Goal: Task Accomplishment & Management: Manage account settings

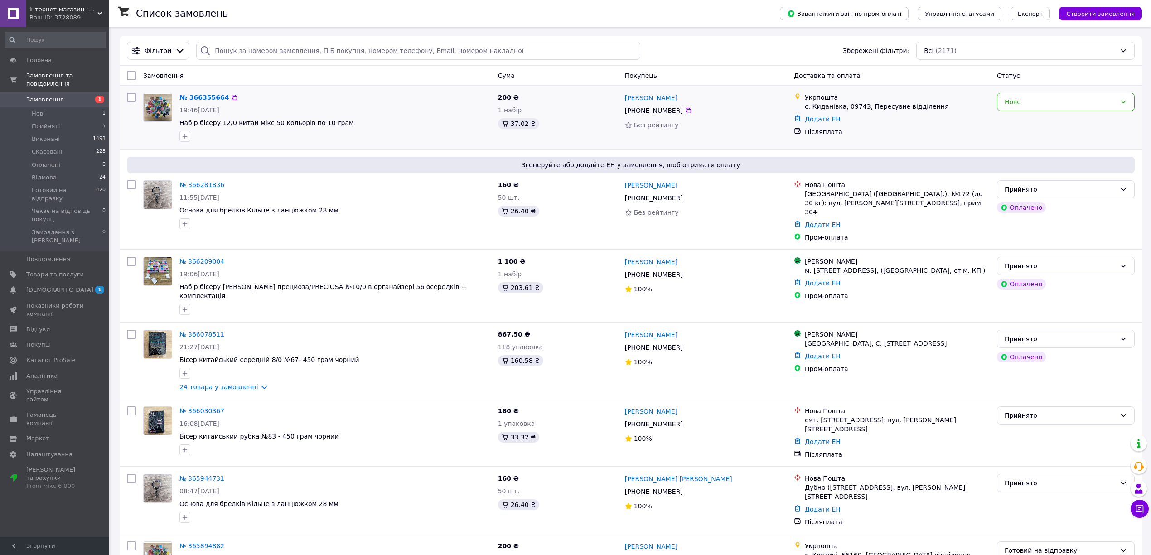
drag, startPoint x: 1026, startPoint y: 97, endPoint x: 1021, endPoint y: 113, distance: 16.6
click at [1025, 100] on div "Нове" at bounding box center [1059, 102] width 111 height 10
click at [1017, 124] on li "Прийнято" at bounding box center [1065, 122] width 137 height 16
click at [80, 120] on li "Прийняті 5" at bounding box center [55, 126] width 111 height 13
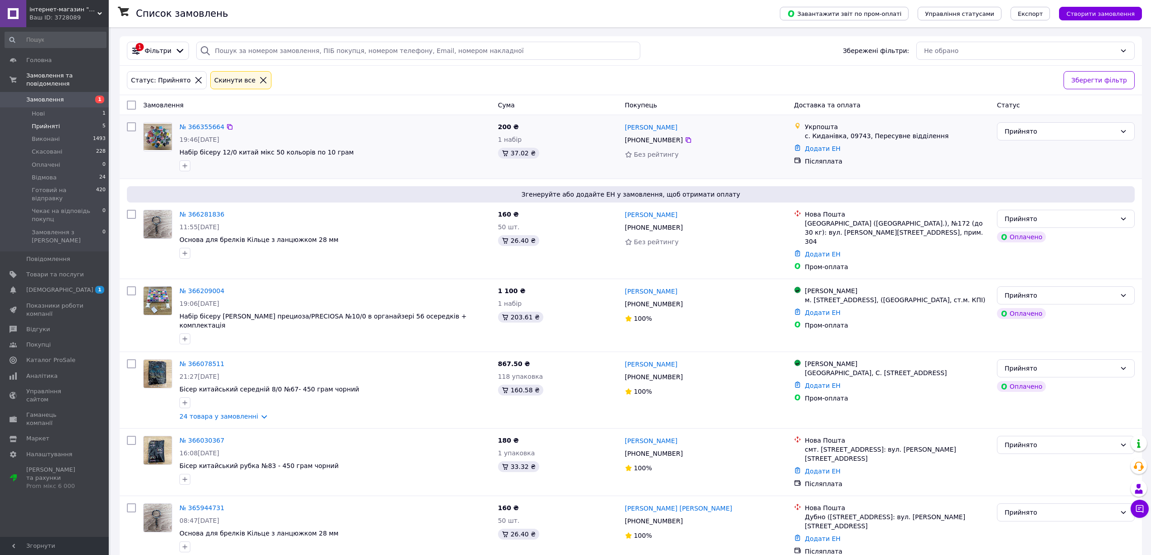
click at [410, 151] on span "Набір бісеру 12/0 китай мікс 50 кольорів по 10 грам" at bounding box center [334, 152] width 311 height 9
click at [657, 511] on div "Осійчук Віктор Михайлович Осійчук +380 99 924 27 44 100%" at bounding box center [705, 529] width 169 height 60
click at [684, 516] on div at bounding box center [688, 520] width 9 height 9
click at [684, 517] on icon at bounding box center [687, 520] width 7 height 7
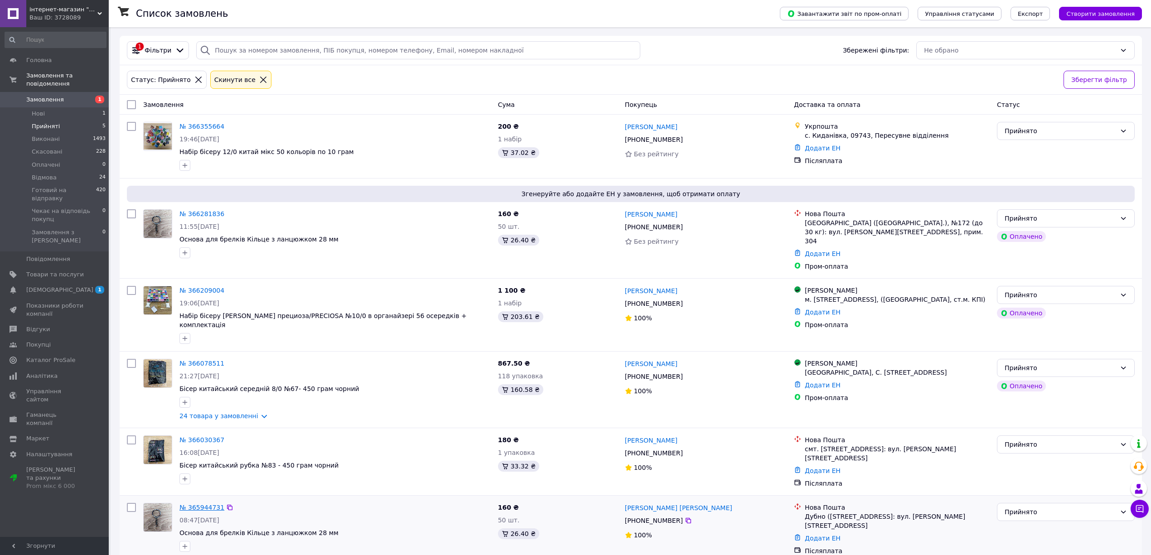
click at [202, 504] on link "№ 365944731" at bounding box center [201, 507] width 45 height 7
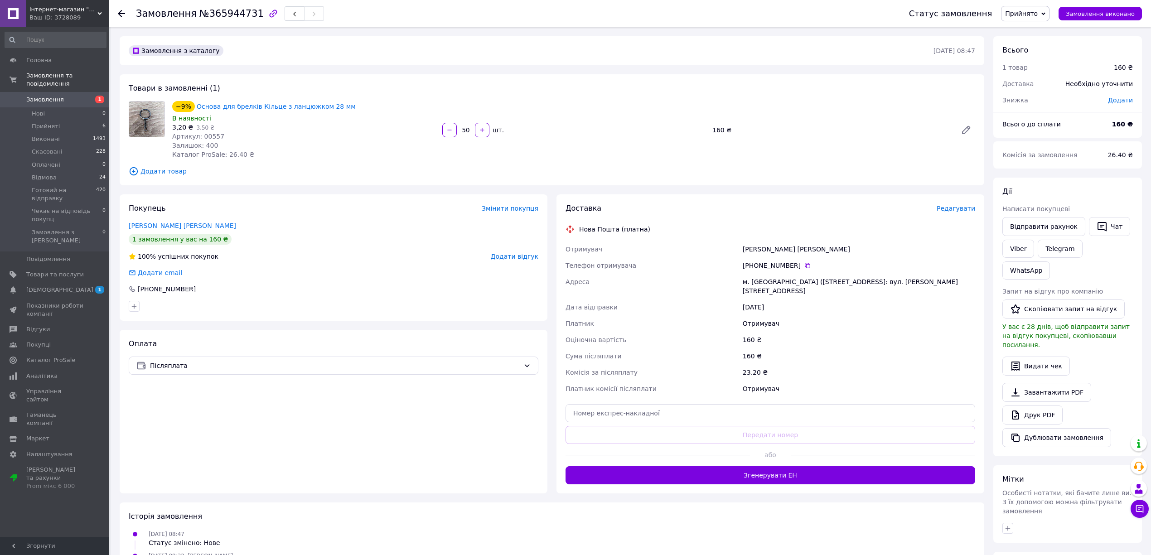
click at [320, 158] on div "−9% Основа для брелків Кільце з ланцюжком 28 мм В наявності 3,20 ₴   3.50 ₴ Арт…" at bounding box center [304, 130] width 270 height 62
click at [202, 368] on span "Післяплата" at bounding box center [335, 366] width 370 height 10
click at [162, 445] on div "Післяплата без супроводу Prom" at bounding box center [333, 453] width 409 height 16
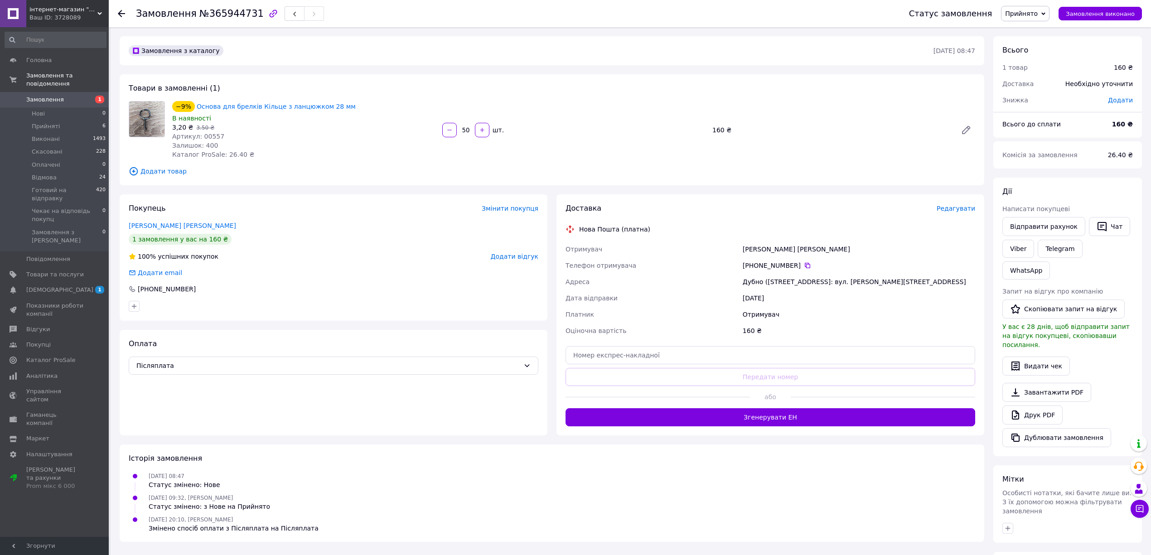
click at [231, 15] on span "№365944731" at bounding box center [231, 13] width 64 height 11
copy span "365944731"
click at [1064, 383] on link "Завантажити PDF" at bounding box center [1046, 392] width 89 height 19
click at [1034, 405] on link "Друк PDF" at bounding box center [1032, 414] width 60 height 19
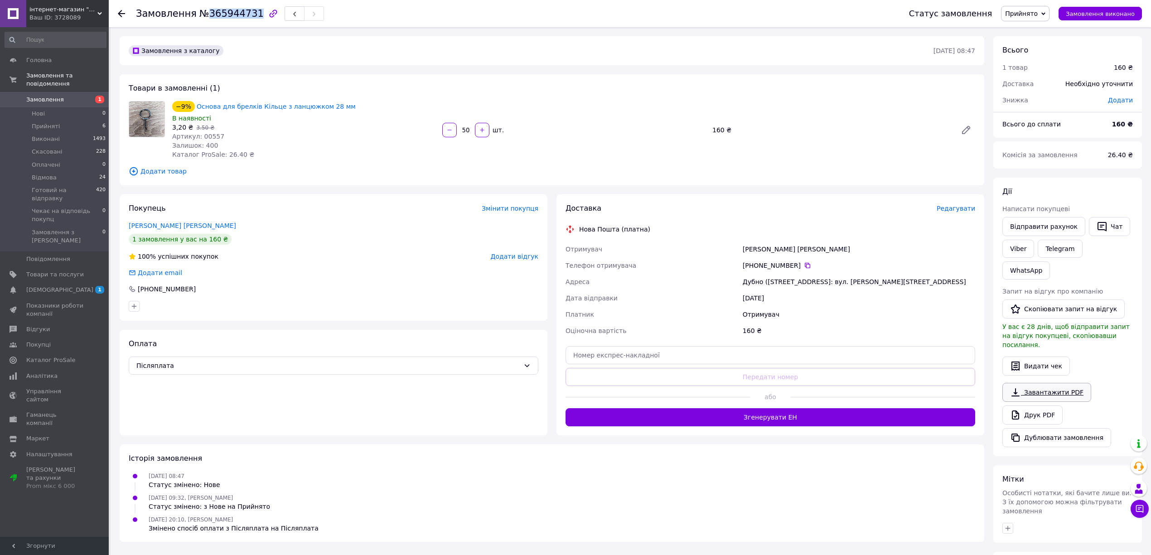
click at [1055, 383] on link "Завантажити PDF" at bounding box center [1046, 392] width 89 height 19
click at [210, 133] on span "Артикул: 00557" at bounding box center [198, 136] width 52 height 7
copy span "00557"
drag, startPoint x: 1028, startPoint y: 26, endPoint x: 1028, endPoint y: 19, distance: 6.8
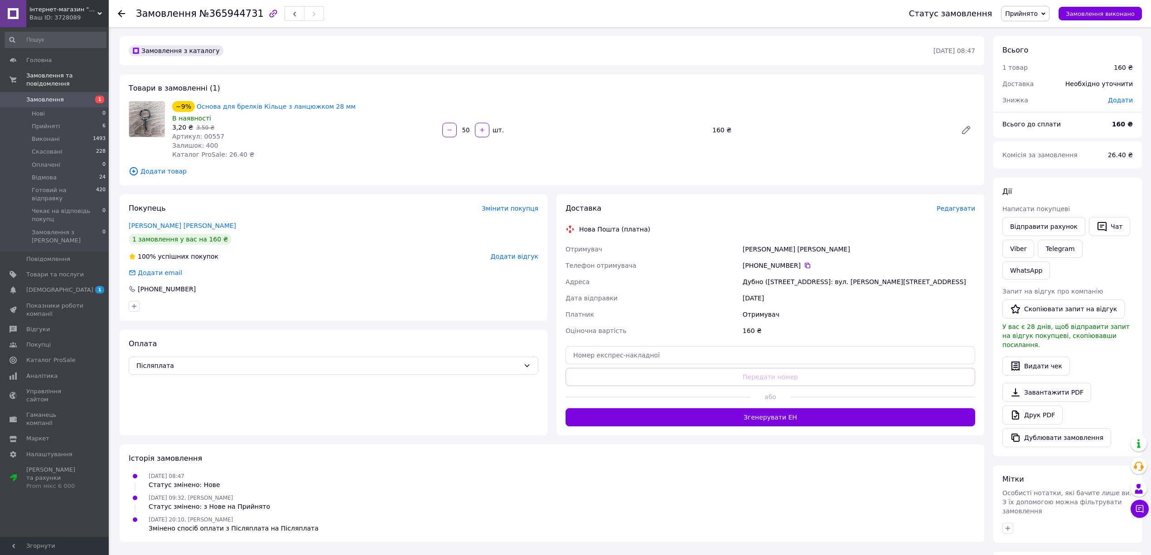
click at [1028, 26] on div "Статус замовлення Прийнято Виконано Скасовано Оплачено Відмова Готовий на відпр…" at bounding box center [1016, 13] width 251 height 27
click at [1028, 19] on span "Прийнято" at bounding box center [1025, 13] width 48 height 15
click at [1033, 82] on li "Готовий на відправку" at bounding box center [1047, 86] width 92 height 14
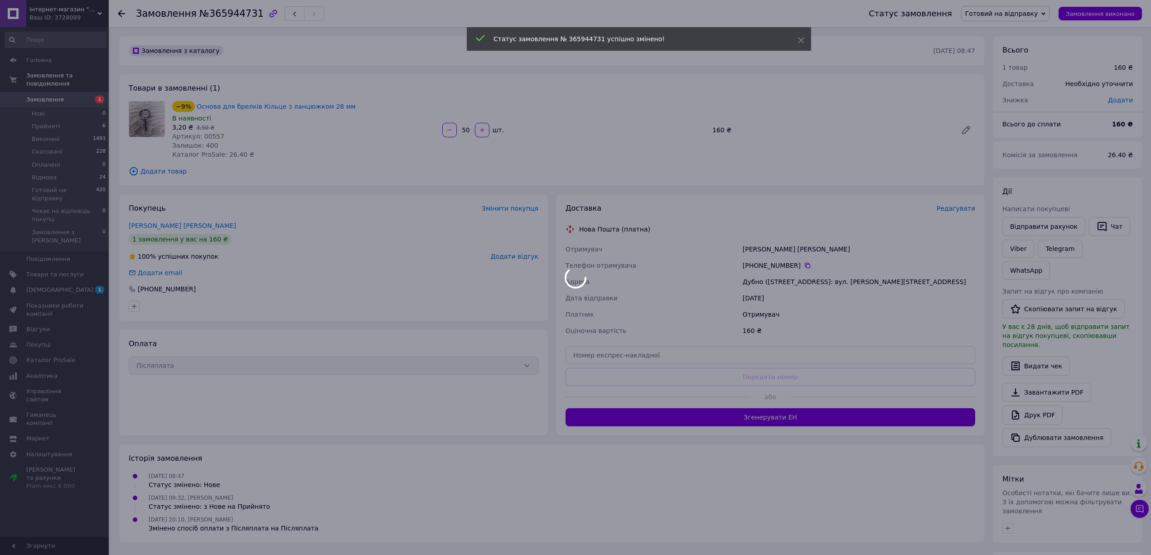
click at [976, 209] on body "інтернет-магазин "Рукодельнія" Ваш ID: 3728089 Сайт інтернет-магазин "Рукодельн…" at bounding box center [575, 340] width 1151 height 681
click at [971, 210] on div at bounding box center [575, 277] width 1151 height 555
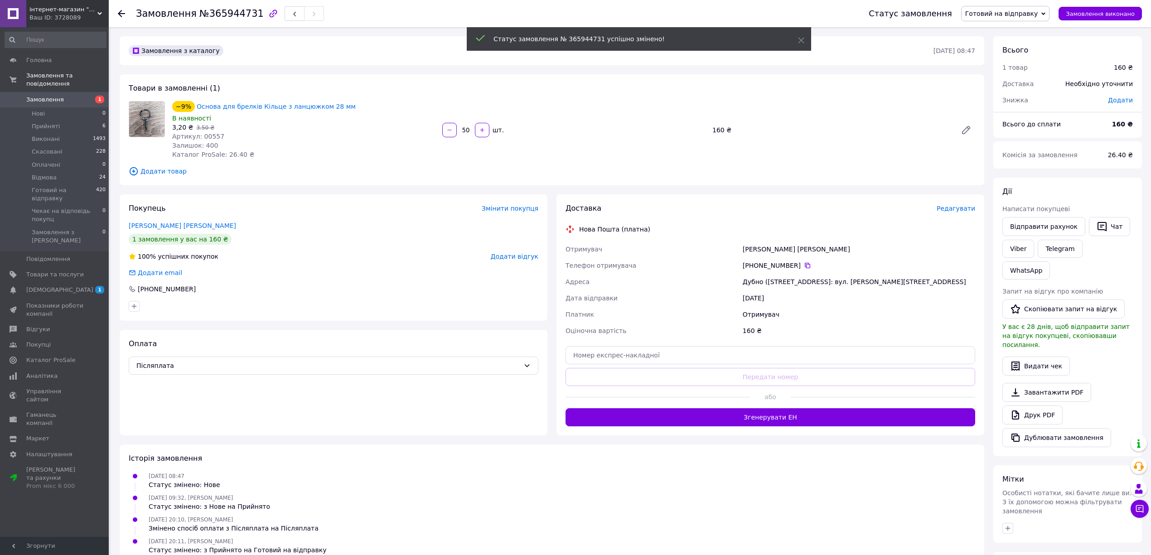
click at [963, 209] on span "Редагувати" at bounding box center [955, 208] width 39 height 7
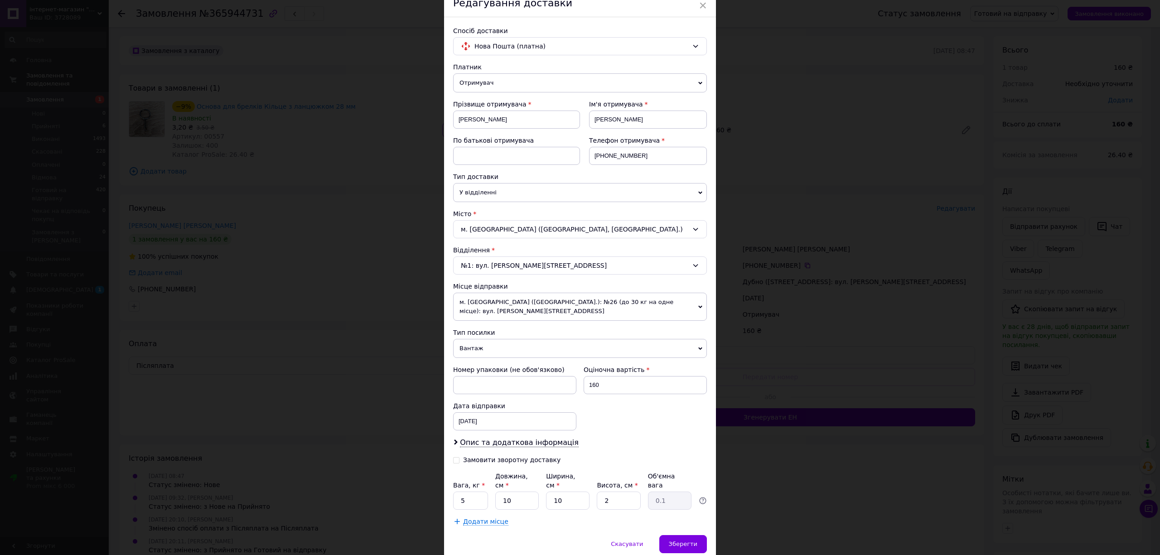
scroll to position [67, 0]
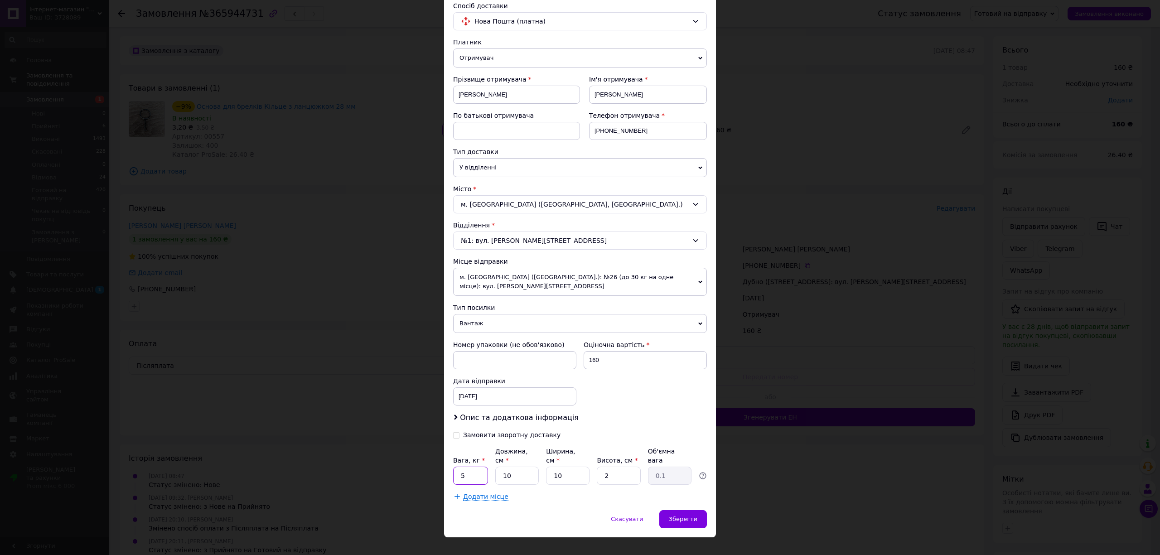
click at [470, 467] on input "5" at bounding box center [470, 476] width 35 height 18
type input "0.2"
click at [535, 458] on div "Вага, кг * 0.2 Довжина, см * 10 Ширина, см * 10 Висота, см * 2 Об'ємна вага 0.1" at bounding box center [580, 466] width 254 height 38
click at [525, 467] on input "10" at bounding box center [516, 476] width 43 height 18
type input "1"
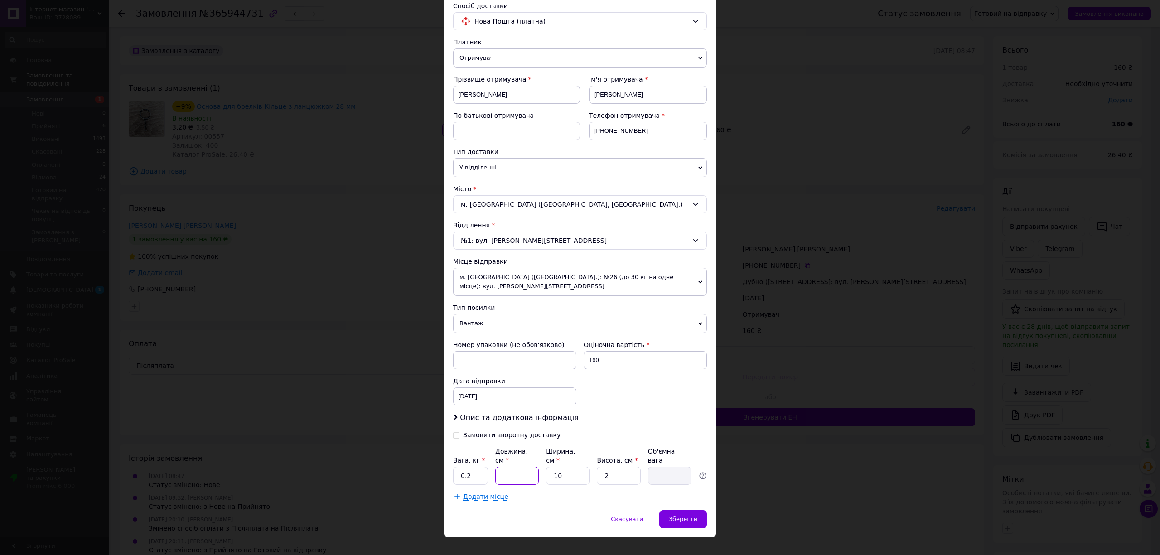
type input "2"
type input "0.1"
type input "22"
type input "0.11"
type input "22"
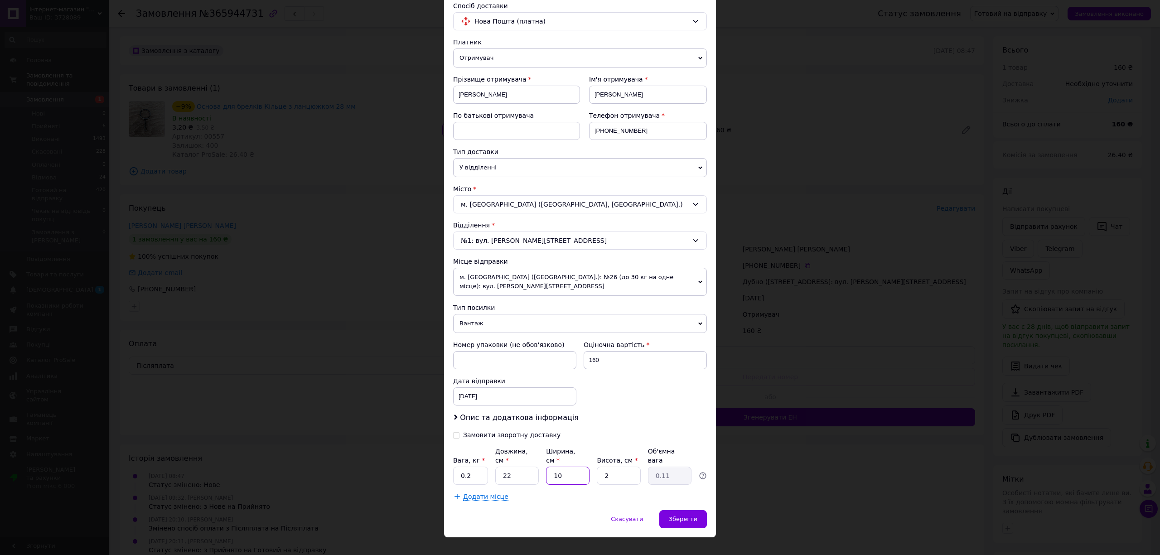
click at [580, 467] on input "10" at bounding box center [567, 476] width 43 height 18
type input "1"
type input "0.1"
type input "15"
type input "0.17"
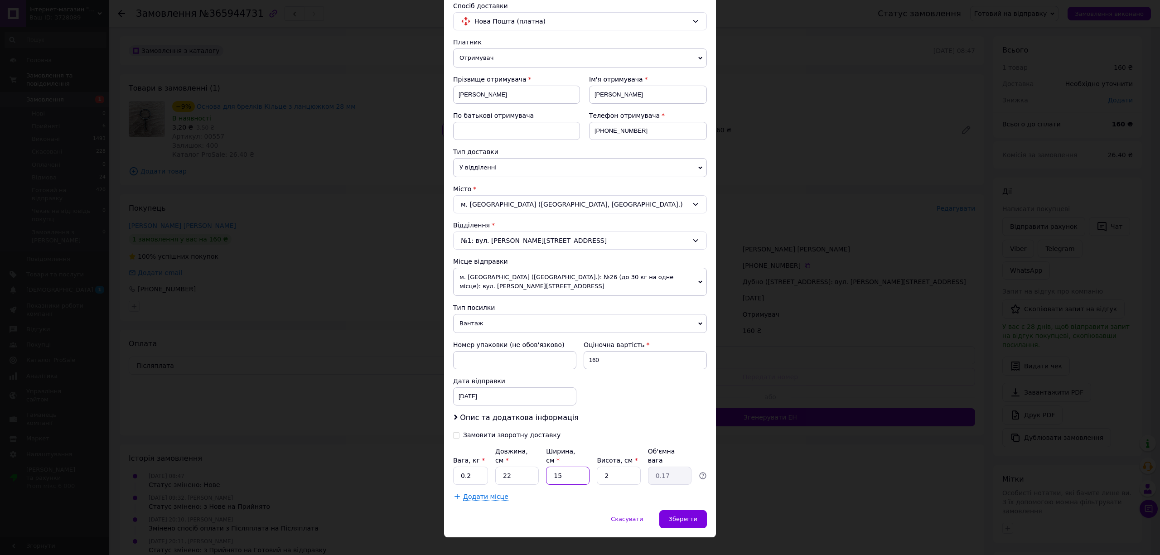
type input "15"
click at [631, 467] on input "2" at bounding box center [618, 476] width 43 height 18
type input "5"
type input "0.41"
type input "5"
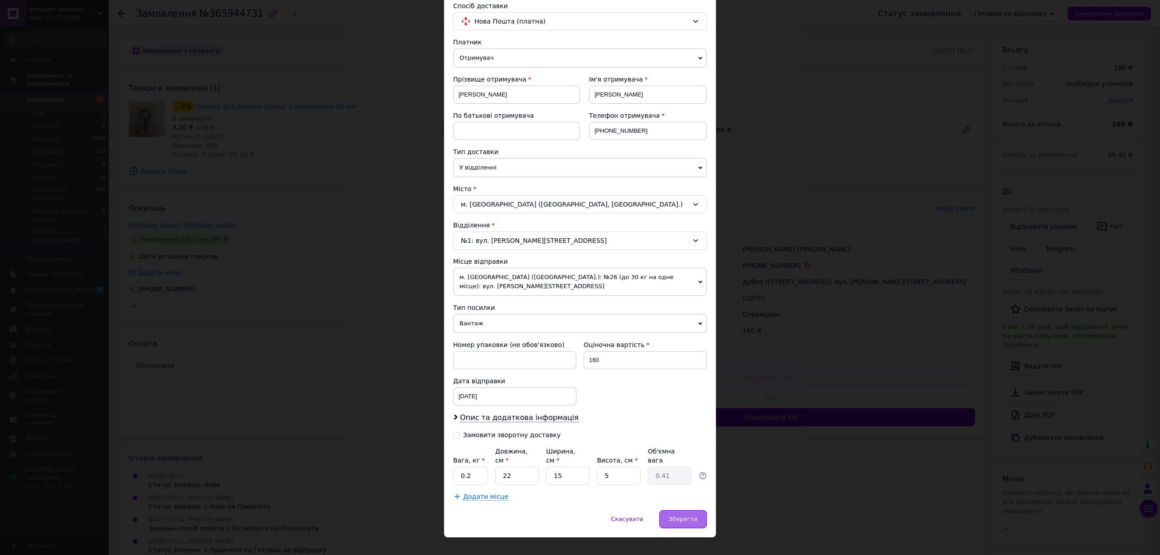
click at [695, 515] on span "Зберегти" at bounding box center [683, 518] width 29 height 7
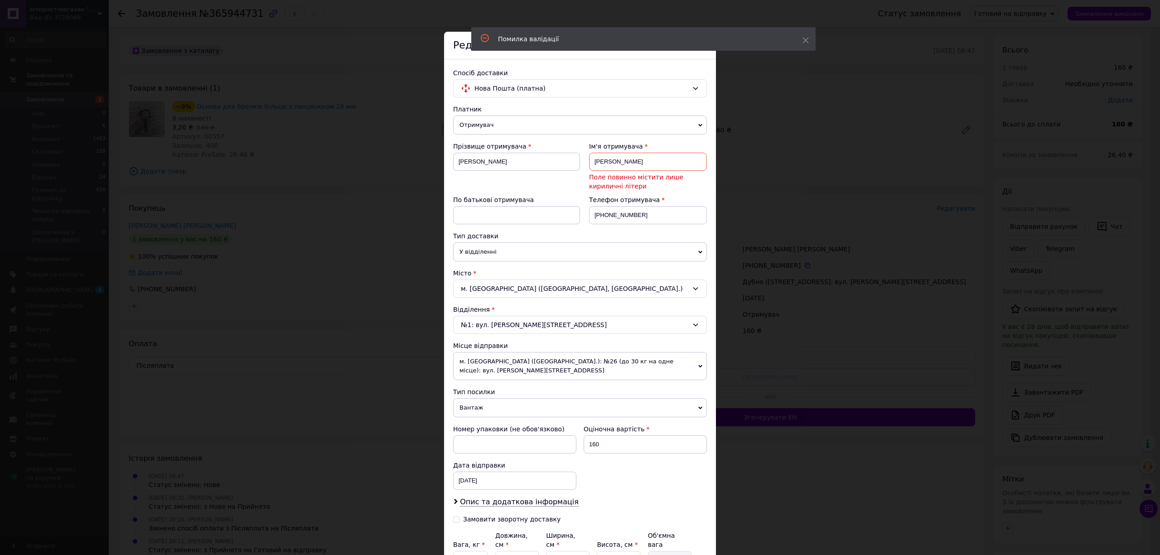
click at [656, 160] on input "Осійчук Віктор Михайлович" at bounding box center [648, 162] width 118 height 18
click at [528, 208] on input at bounding box center [516, 215] width 127 height 18
paste input "Михайлович"
type input "Михайлович"
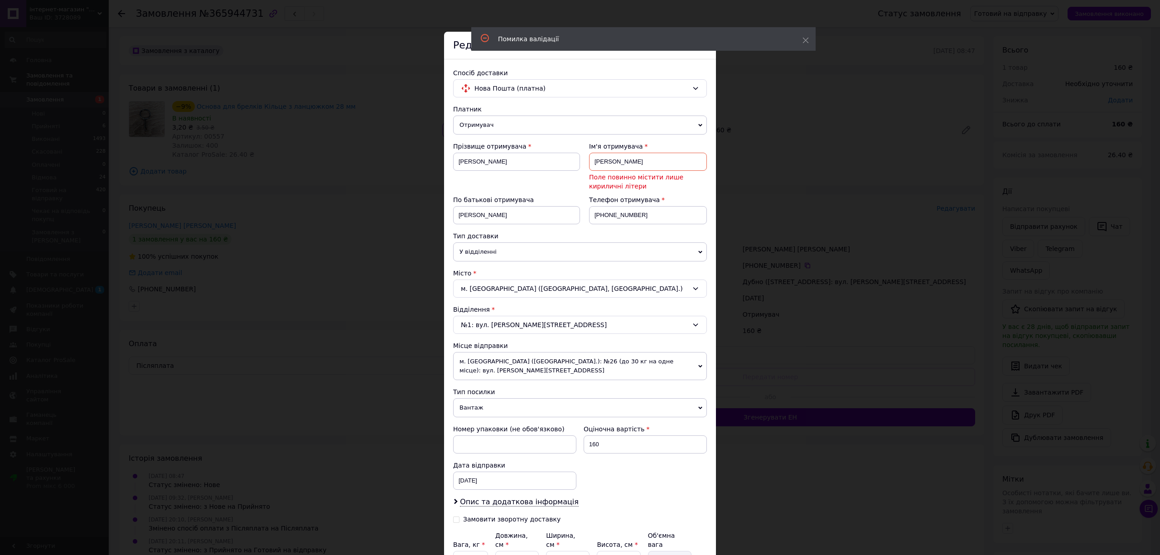
click at [642, 153] on div "Ім'я отримувача Осійчук Віктор Михайлович Поле повинно містити лише кириличні л…" at bounding box center [648, 166] width 118 height 49
click at [643, 153] on div "Ім'я отримувача Осійчук Віктор Михайлович Поле повинно містити лише кириличні л…" at bounding box center [648, 166] width 118 height 49
click at [643, 154] on input "Осійчук Віктор Михайлович" at bounding box center [648, 162] width 118 height 18
click at [649, 162] on input "Осійчук Віктор Михайлович" at bounding box center [648, 162] width 118 height 18
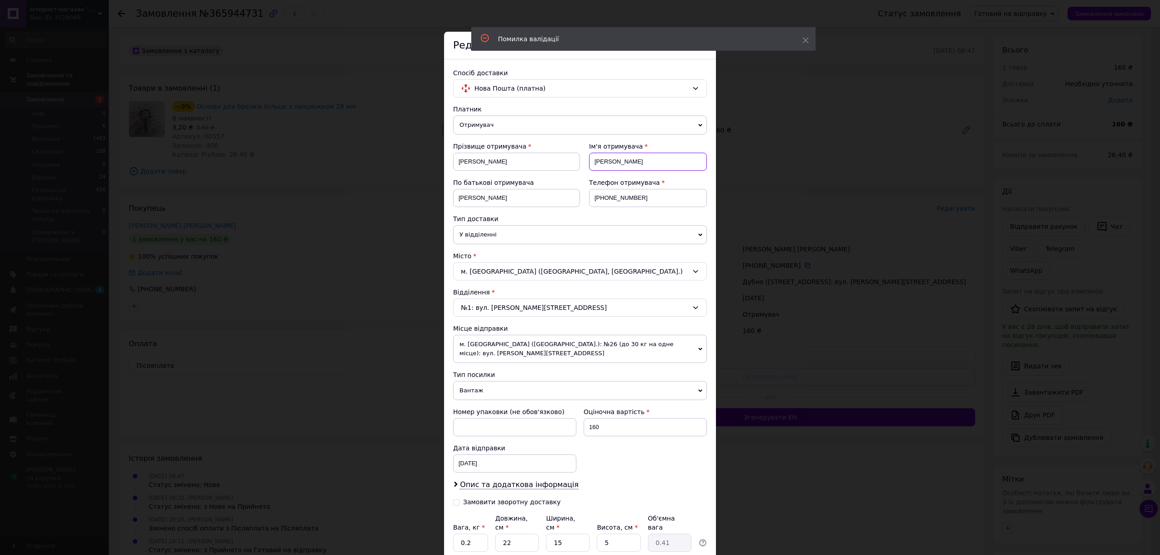
click at [589, 159] on input "Осійчук Віктор" at bounding box center [648, 162] width 118 height 18
click at [607, 159] on input "Осійчук Віктор" at bounding box center [648, 162] width 118 height 18
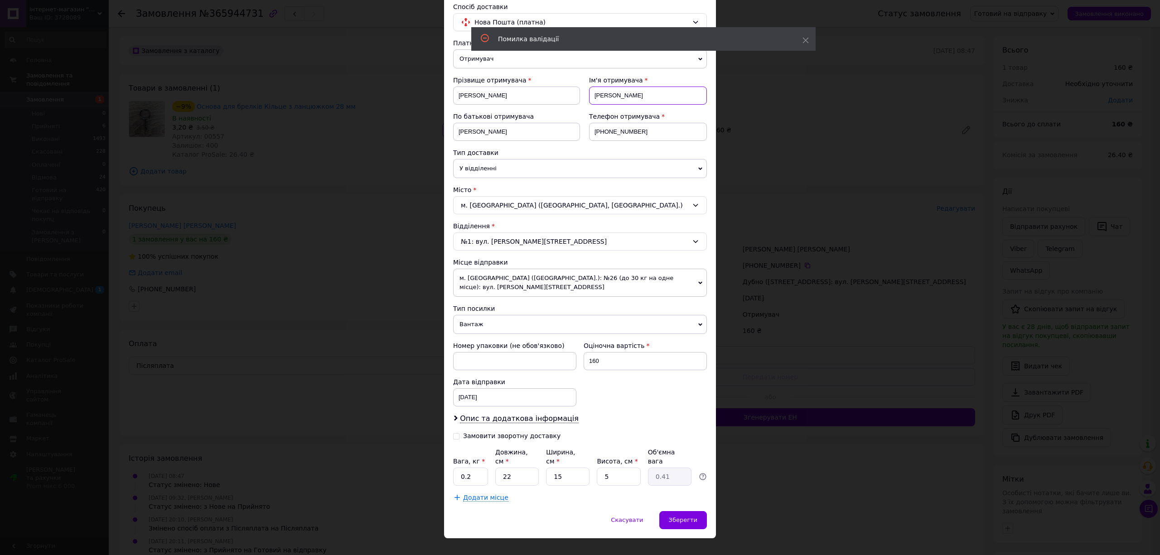
scroll to position [67, 0]
type input "Віктор"
click at [687, 517] on div "Скасувати   Зберегти" at bounding box center [580, 523] width 272 height 27
click at [683, 515] on span "Зберегти" at bounding box center [683, 518] width 29 height 7
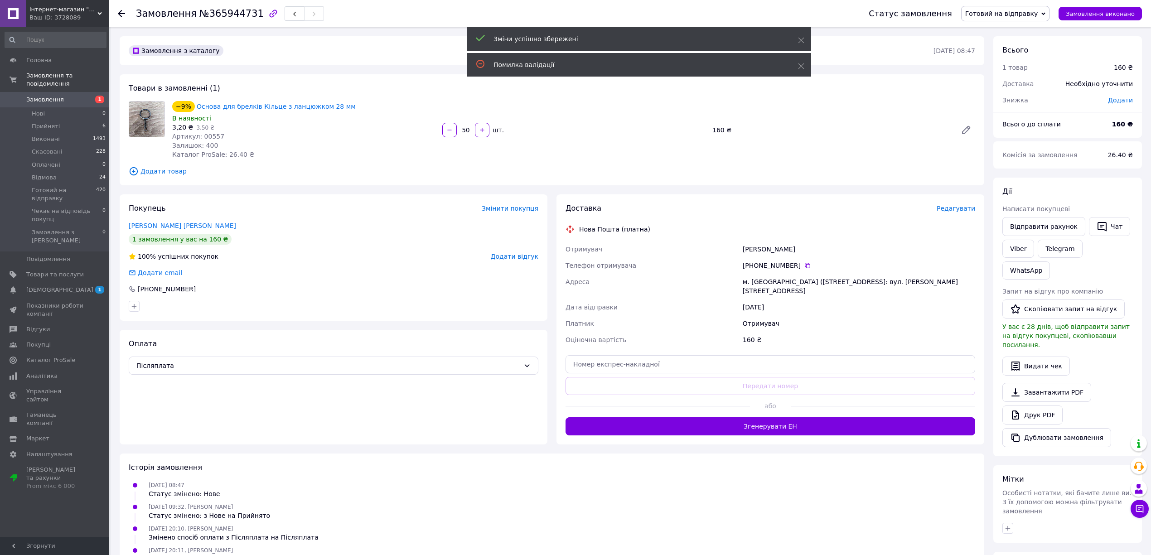
click at [764, 421] on button "Згенерувати ЕН" at bounding box center [769, 426] width 409 height 18
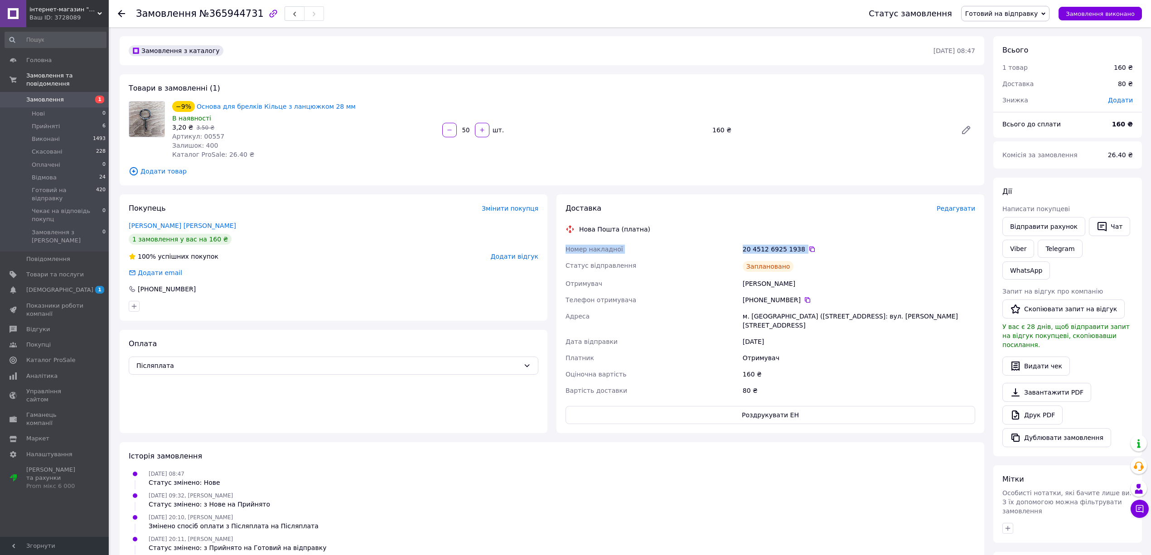
drag, startPoint x: 754, startPoint y: 244, endPoint x: 120, endPoint y: 326, distance: 639.9
click at [566, 246] on div "Номер накладної 20 4512 6925 1938   Статус відправлення Заплановано Отримувач О…" at bounding box center [769, 320] width 413 height 158
copy div "Номер накладної 20 4512 6925 1938"
click at [461, 477] on div "10.10.2025 08:47 Статус змінено: Нове" at bounding box center [551, 478] width 853 height 18
click at [37, 120] on li "Прийняті 6" at bounding box center [55, 126] width 111 height 13
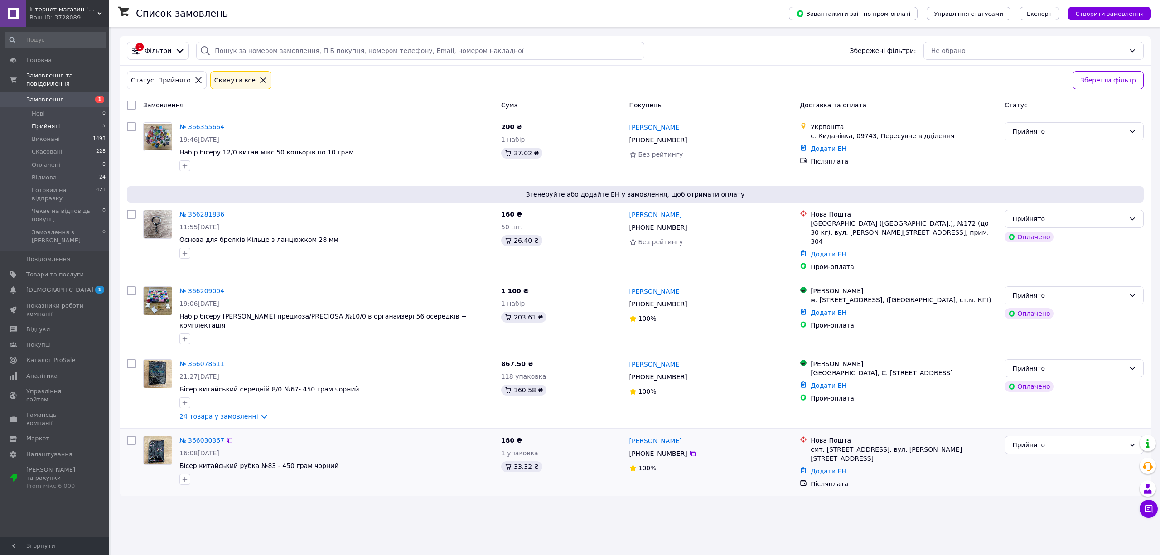
click at [665, 447] on div "[PHONE_NUMBER]" at bounding box center [658, 453] width 62 height 13
click at [689, 450] on icon at bounding box center [692, 453] width 7 height 7
click at [207, 437] on link "№ 366030367" at bounding box center [201, 440] width 45 height 7
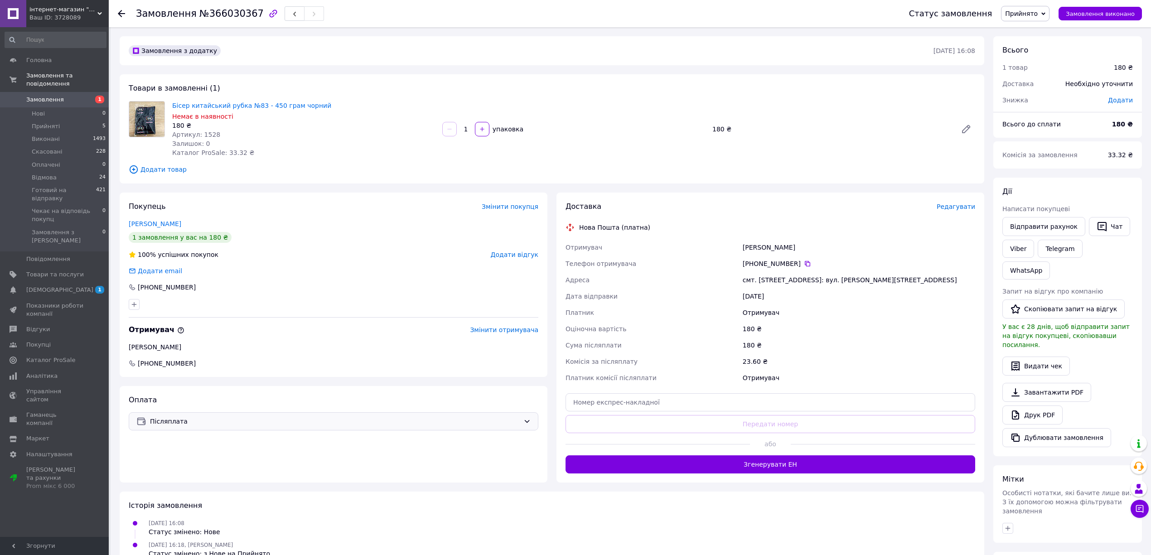
click at [192, 429] on div "Післяплата" at bounding box center [333, 421] width 409 height 18
click at [169, 510] on span "Післяплата" at bounding box center [253, 509] width 235 height 9
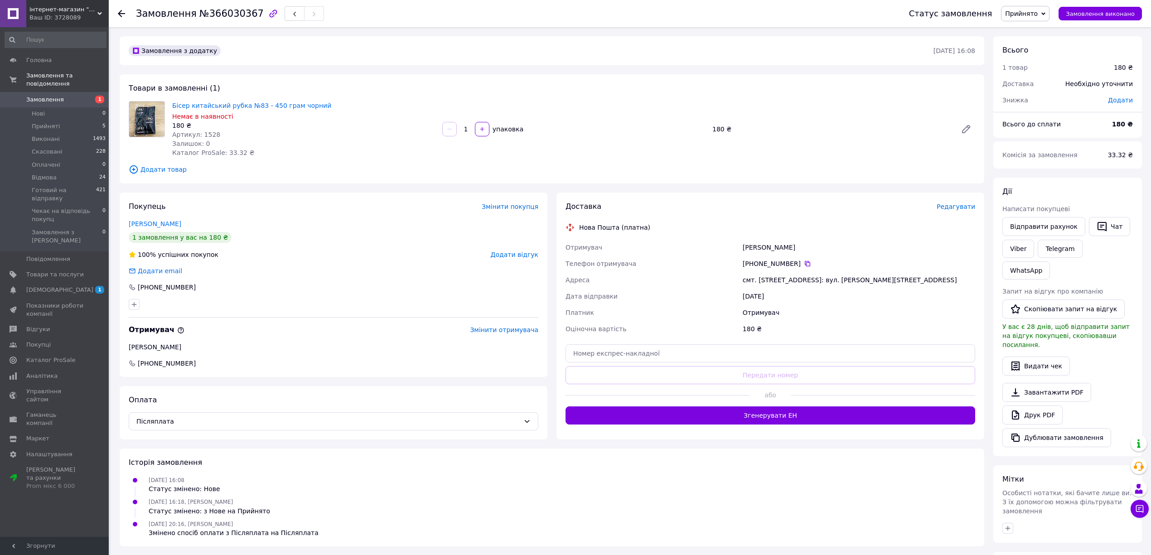
click at [220, 8] on span "№366030367" at bounding box center [231, 13] width 64 height 11
copy span "366030367"
click at [1049, 383] on link "Завантажити PDF" at bounding box center [1046, 392] width 89 height 19
click at [1035, 405] on link "Друк PDF" at bounding box center [1032, 414] width 60 height 19
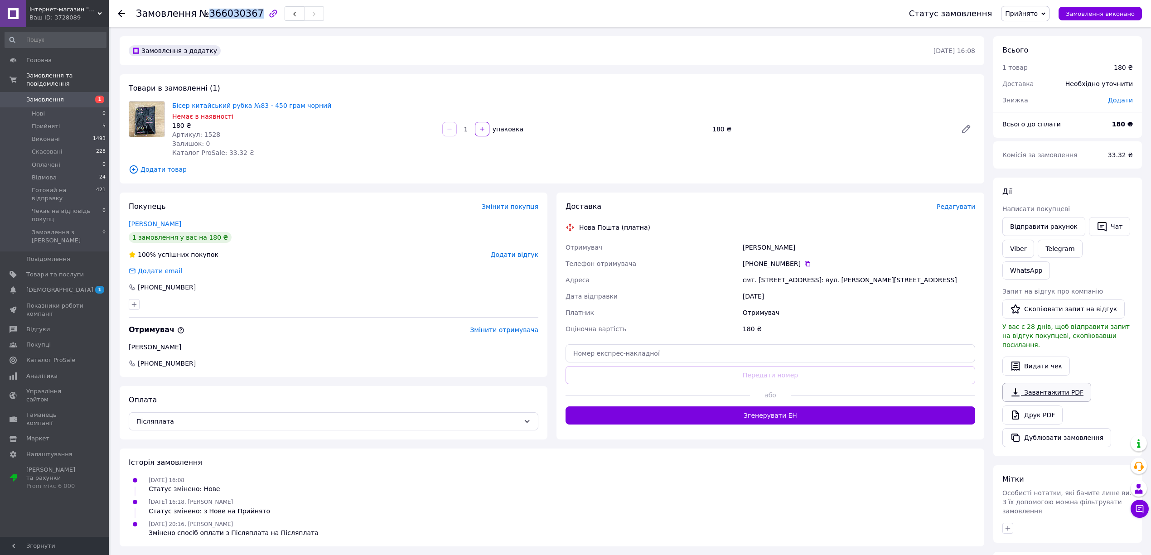
click at [1053, 383] on link "Завантажити PDF" at bounding box center [1046, 392] width 89 height 19
drag, startPoint x: 1026, startPoint y: 19, endPoint x: 1026, endPoint y: 35, distance: 15.9
click at [1026, 19] on span "Прийнято" at bounding box center [1025, 13] width 48 height 15
click at [1031, 85] on li "Готовий на відправку" at bounding box center [1047, 86] width 92 height 14
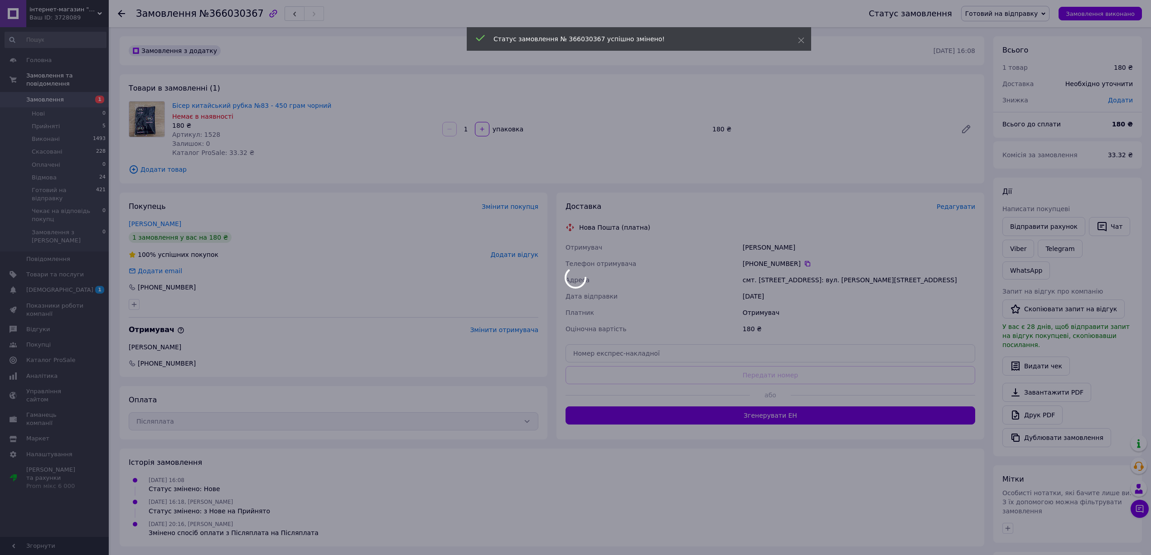
click at [966, 204] on div at bounding box center [575, 277] width 1151 height 555
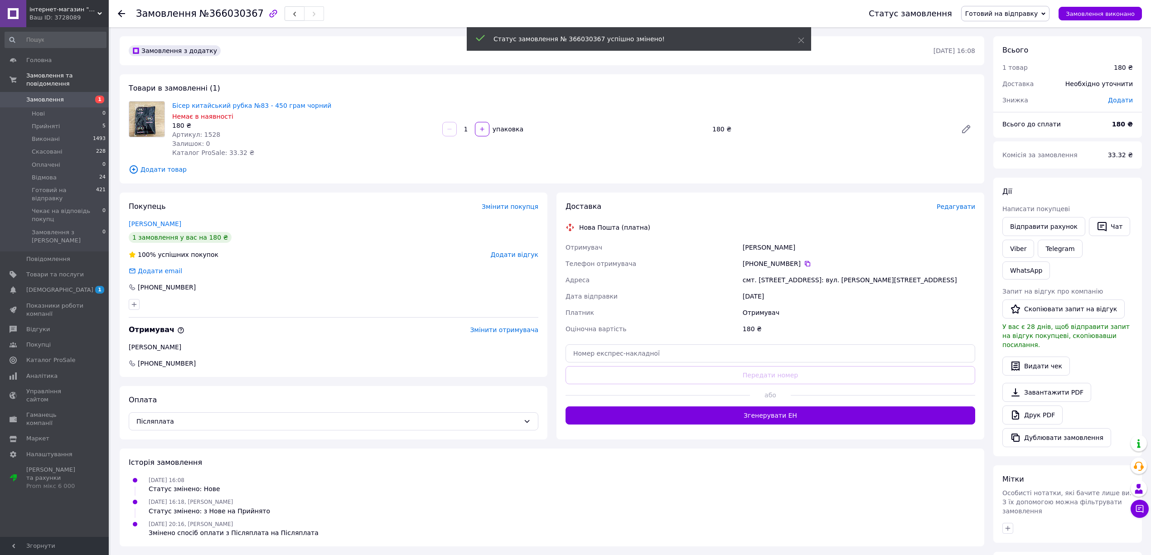
click at [961, 207] on span "Редагувати" at bounding box center [955, 206] width 39 height 7
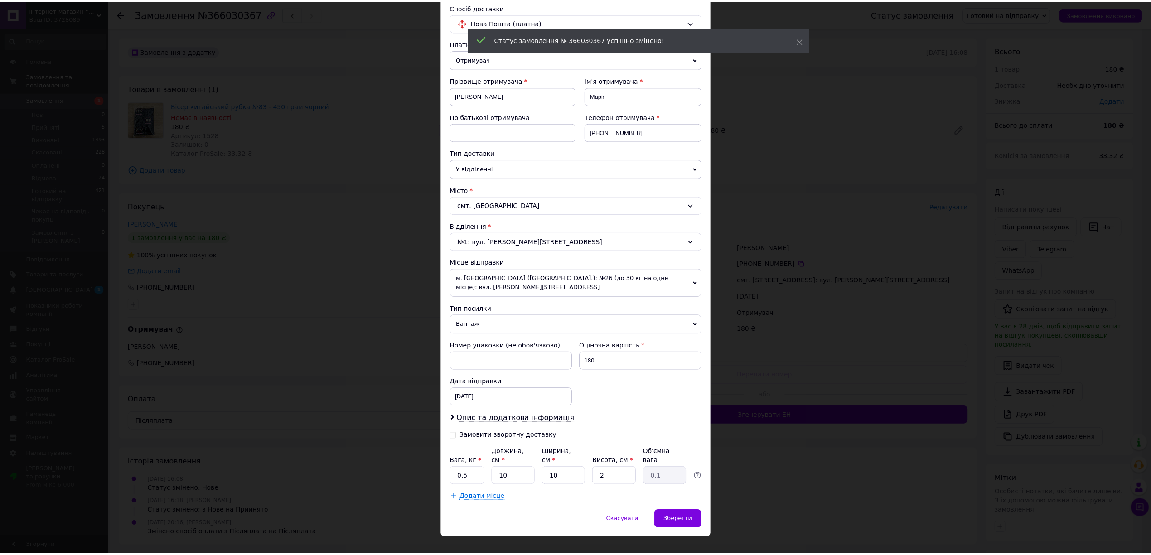
scroll to position [67, 0]
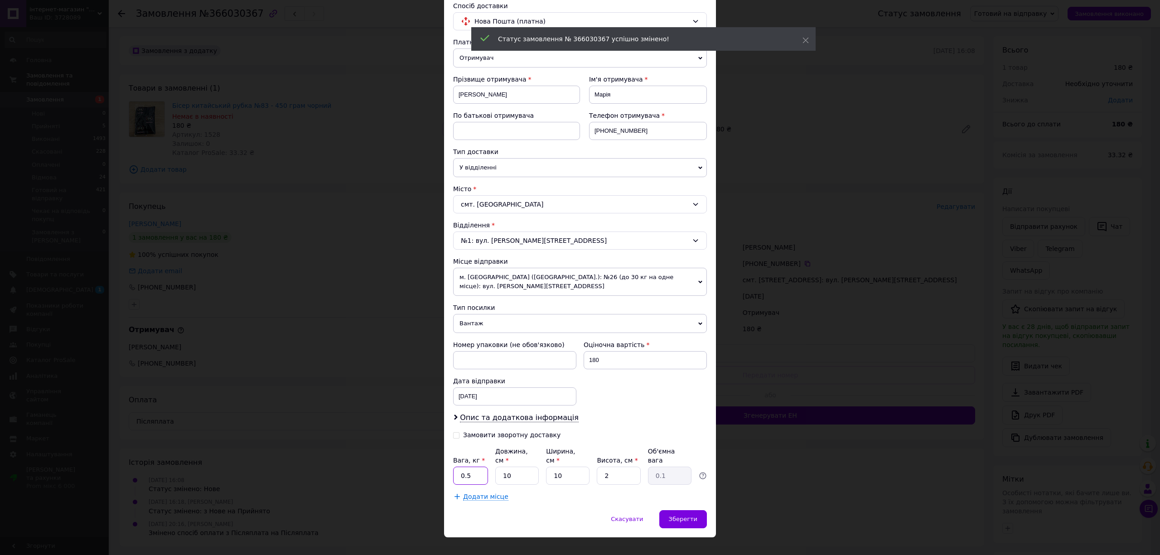
click at [481, 467] on input "0.5" at bounding box center [470, 476] width 35 height 18
click at [518, 467] on input "10" at bounding box center [516, 476] width 43 height 18
type input "1"
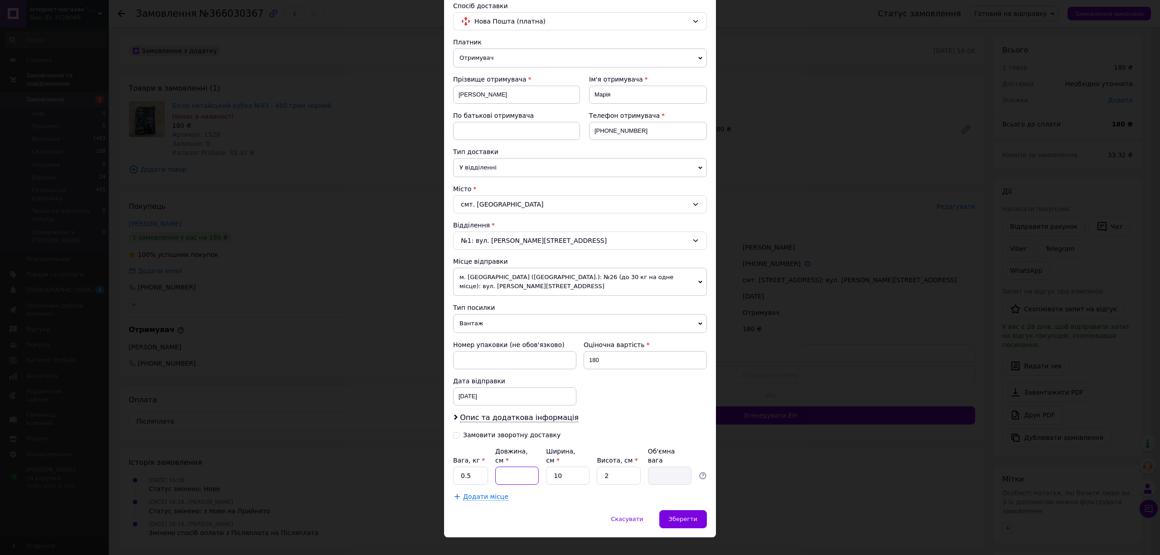
type input "2"
type input "0.1"
type input "22"
type input "0.11"
type input "22"
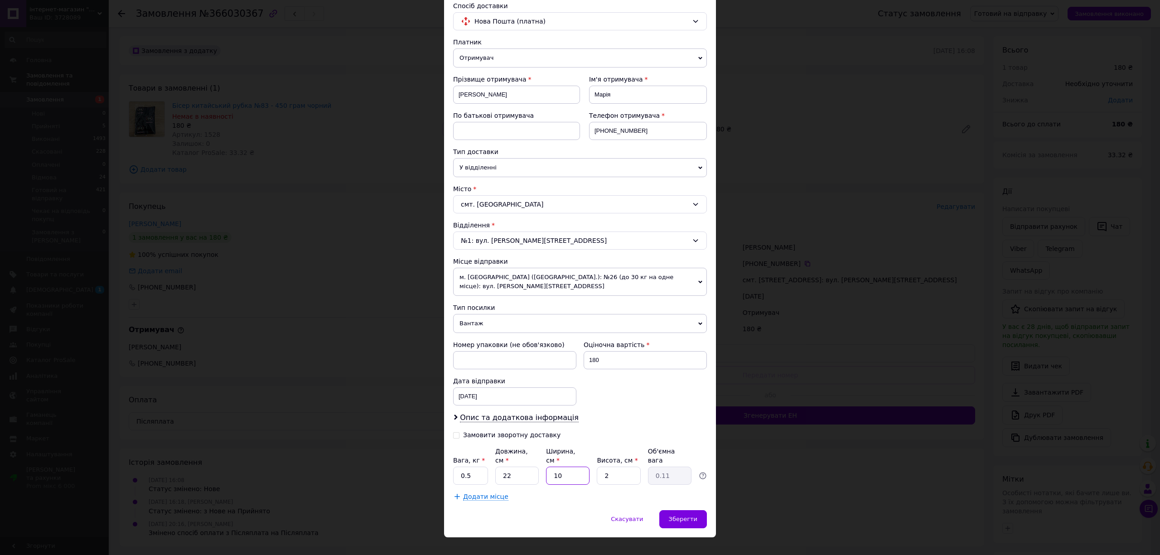
drag, startPoint x: 565, startPoint y: 467, endPoint x: 571, endPoint y: 464, distance: 6.7
click at [569, 467] on input "10" at bounding box center [567, 476] width 43 height 18
type input "1"
type input "0.1"
type input "15"
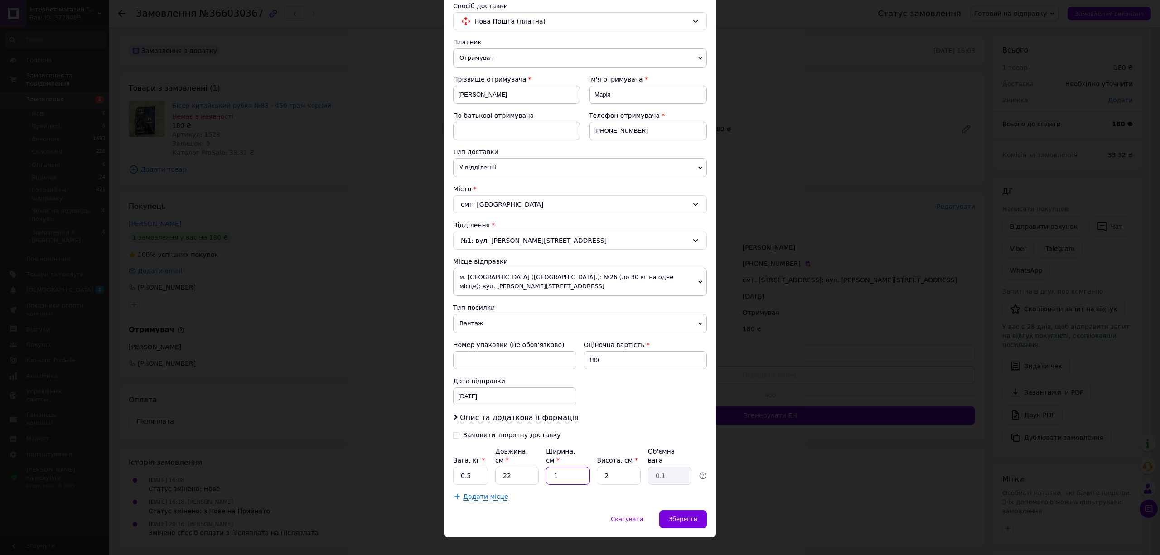
type input "0.17"
type input "15"
click at [616, 467] on input "2" at bounding box center [618, 476] width 43 height 18
type input "5"
type input "0.41"
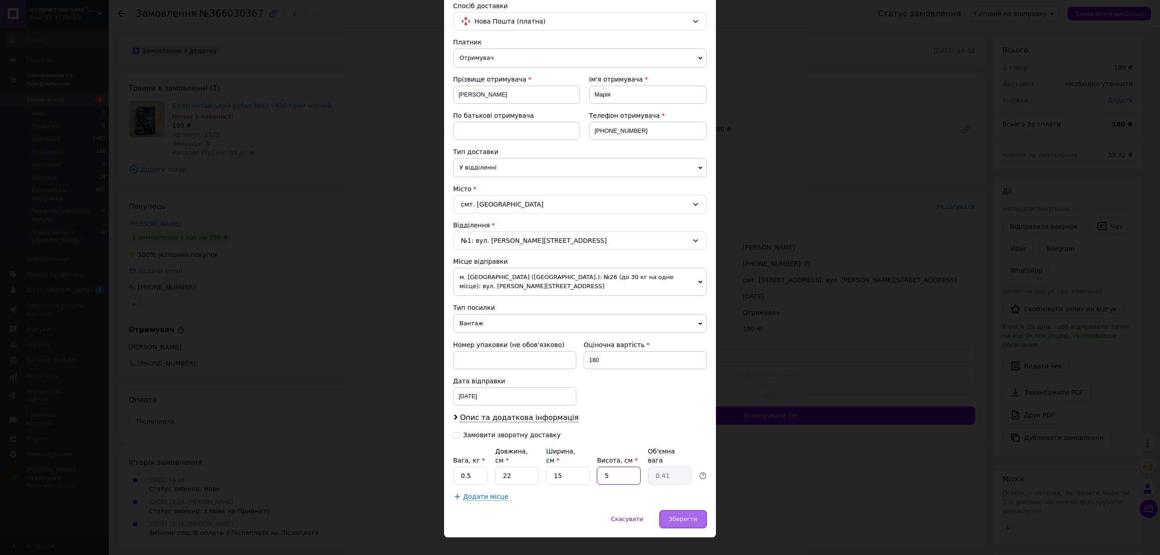
type input "5"
click at [684, 515] on span "Зберегти" at bounding box center [683, 518] width 29 height 7
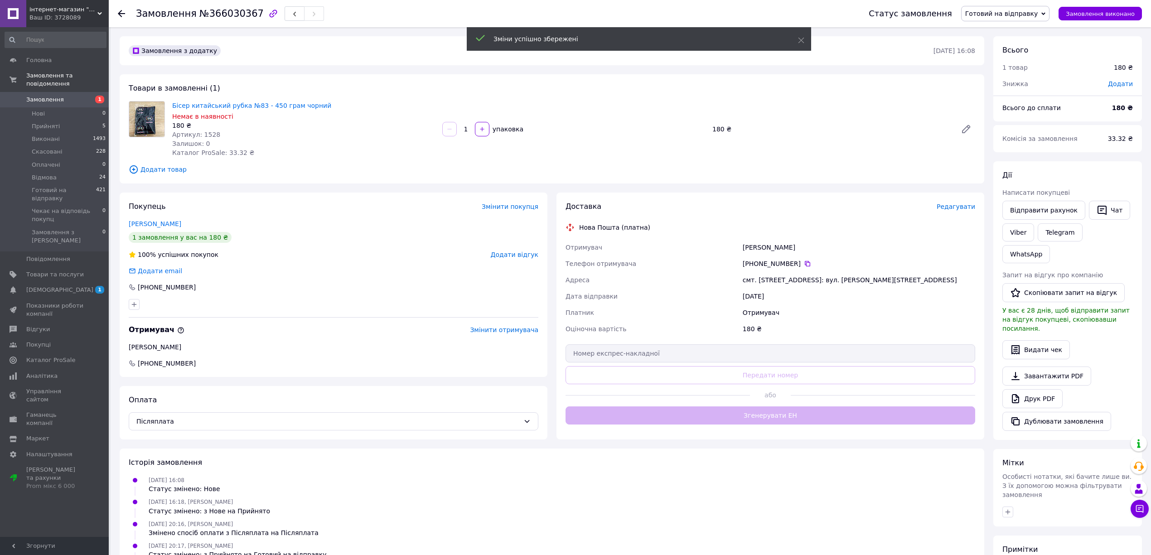
click at [763, 417] on button "Згенерувати ЕН" at bounding box center [769, 415] width 409 height 18
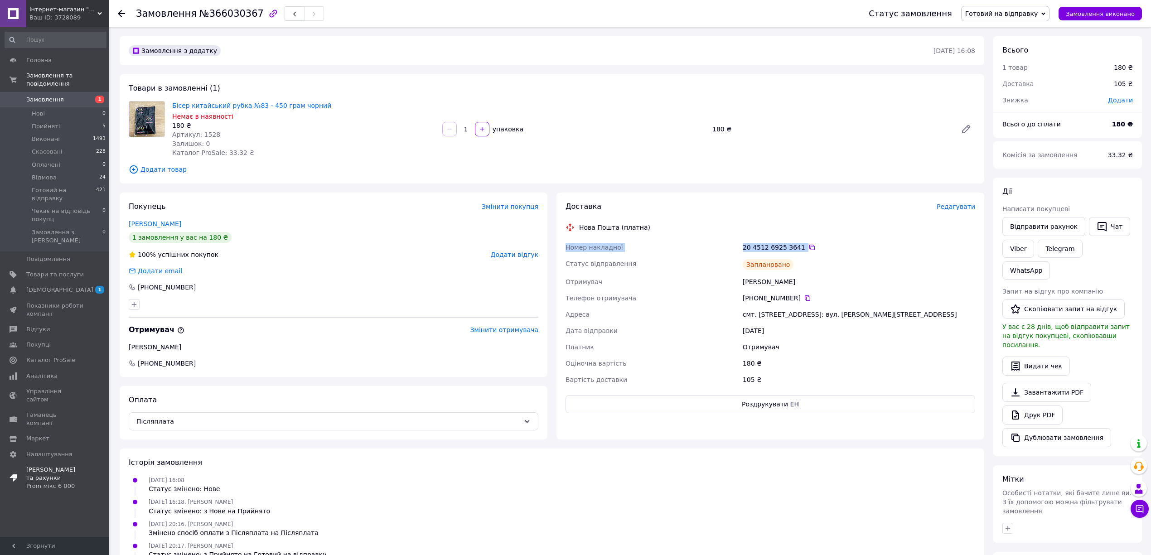
drag, startPoint x: 819, startPoint y: 240, endPoint x: 72, endPoint y: 425, distance: 770.5
click at [557, 246] on div "Доставка Редагувати Нова Пошта (платна) Номер накладної 20 4512 6925 3641   Ста…" at bounding box center [770, 316] width 428 height 247
copy div "Номер накладної 20 4512 6925 3641"
click at [72, 120] on li "Прийняті 5" at bounding box center [55, 126] width 111 height 13
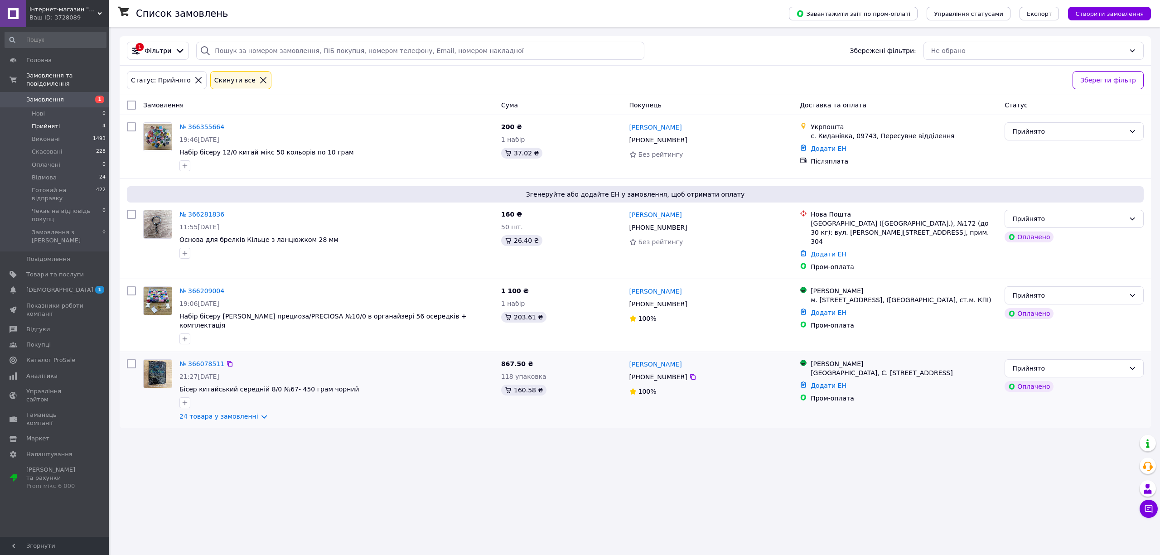
click at [668, 371] on div "[PHONE_NUMBER]" at bounding box center [658, 377] width 62 height 13
click at [692, 408] on div "Анастасія Кальченко +380 96 249 65 74 100%" at bounding box center [711, 390] width 171 height 69
click at [690, 374] on icon at bounding box center [692, 376] width 5 height 5
click at [200, 360] on link "№ 366078511" at bounding box center [201, 363] width 45 height 7
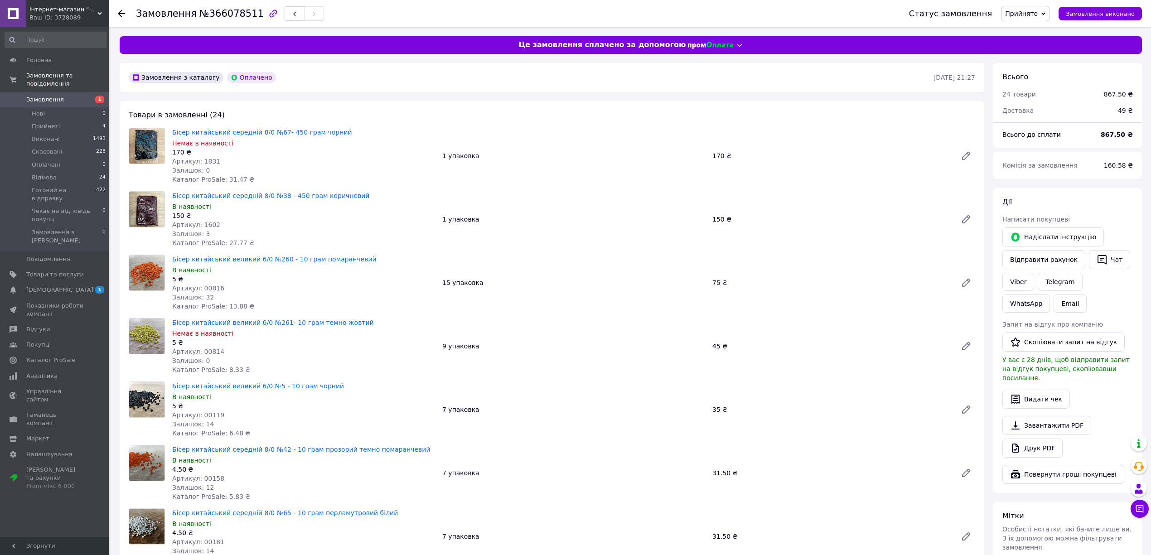
click at [201, 19] on span "№366078511" at bounding box center [231, 13] width 64 height 11
copy span "366078511"
click at [1068, 419] on link "Завантажити PDF" at bounding box center [1046, 425] width 89 height 19
click at [1036, 443] on link "Друк PDF" at bounding box center [1032, 447] width 60 height 19
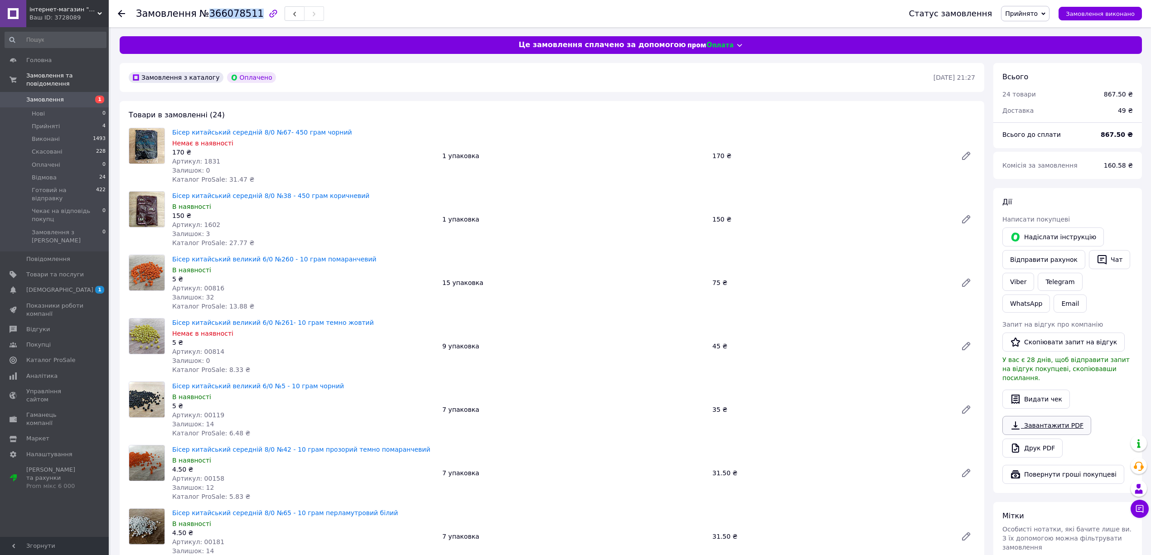
click at [1022, 416] on link "Завантажити PDF" at bounding box center [1046, 425] width 89 height 19
click at [365, 160] on div "Артикул: 1831" at bounding box center [303, 161] width 263 height 9
click at [400, 153] on div "170 ₴" at bounding box center [303, 152] width 263 height 9
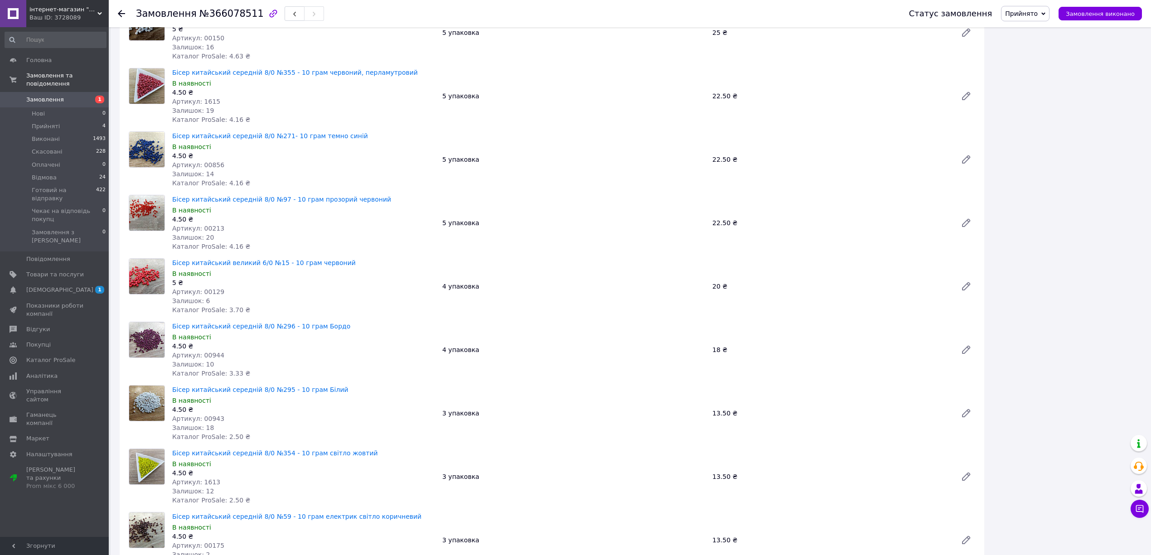
scroll to position [906, 0]
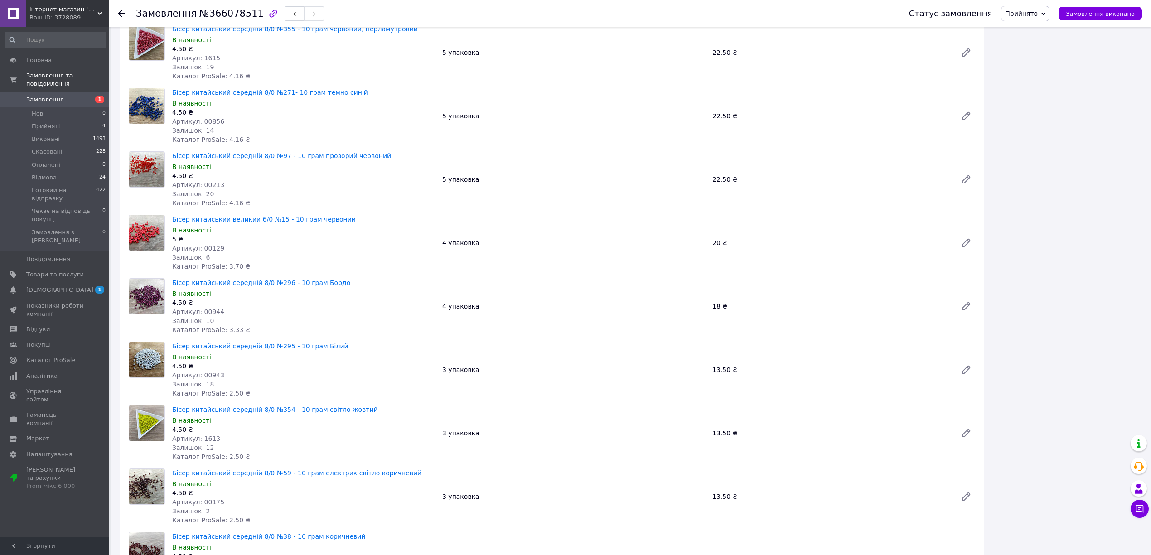
drag, startPoint x: 496, startPoint y: 249, endPoint x: 504, endPoint y: 238, distance: 12.7
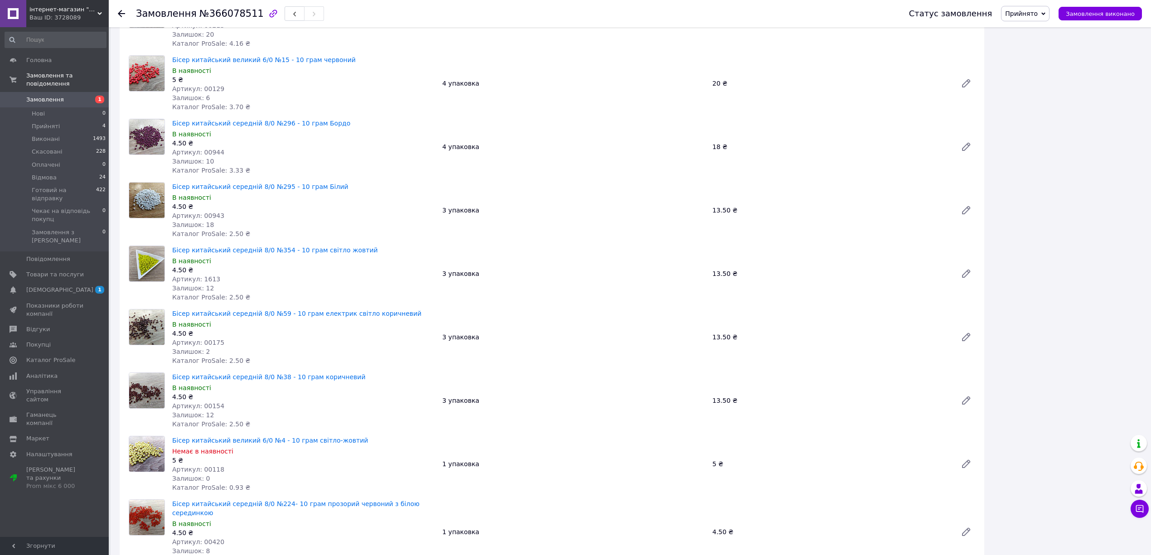
click at [415, 278] on div "Артикул: 1613" at bounding box center [303, 279] width 263 height 9
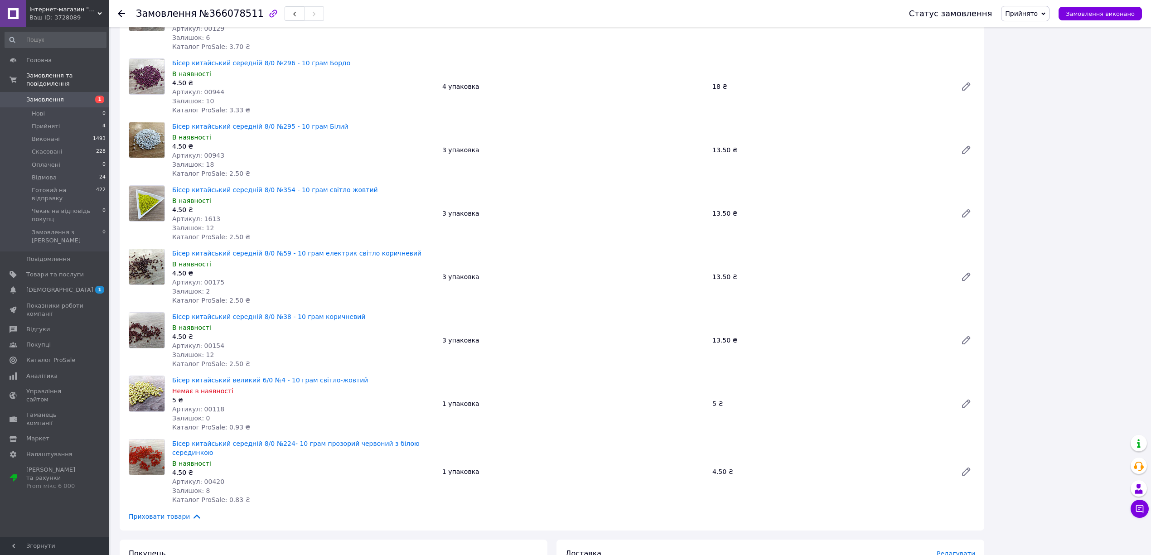
scroll to position [0, 0]
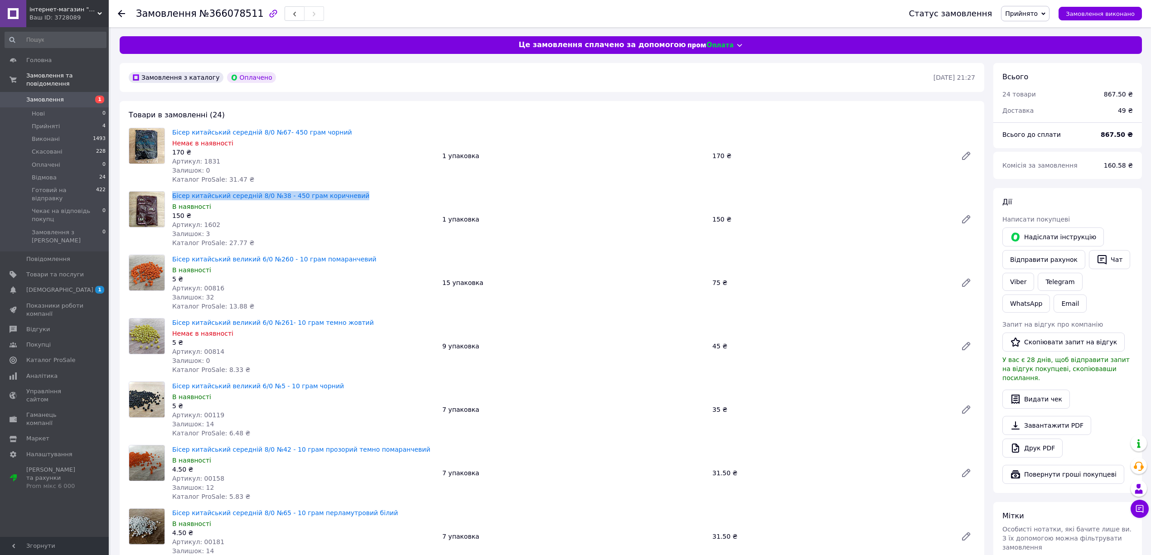
drag, startPoint x: 281, startPoint y: 191, endPoint x: 164, endPoint y: 187, distance: 117.8
copy div "Бісер китайський середній 8/0 №38 - 450 грам коричневий"
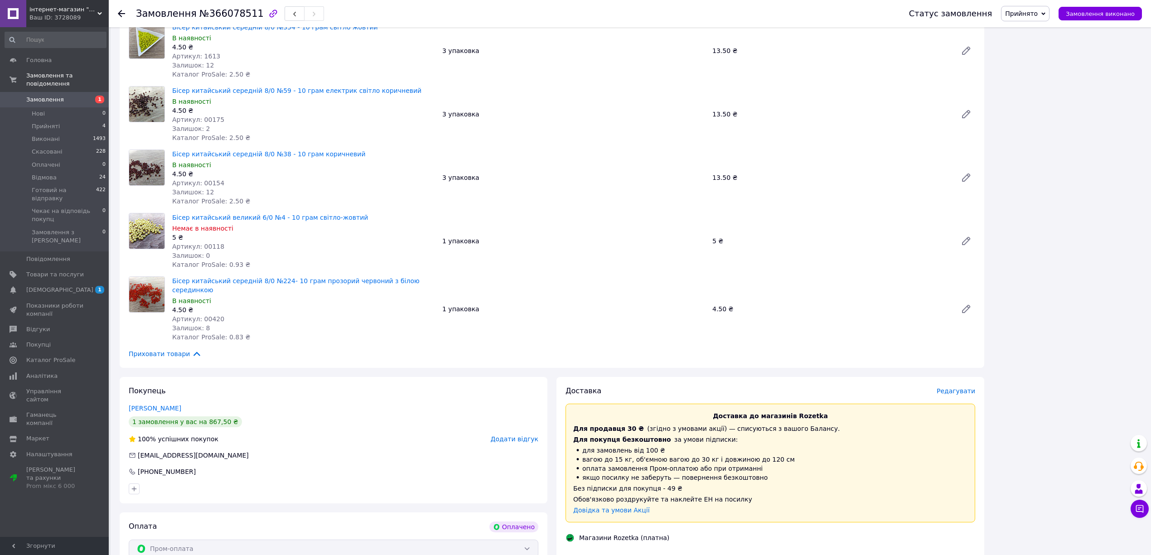
scroll to position [1329, 0]
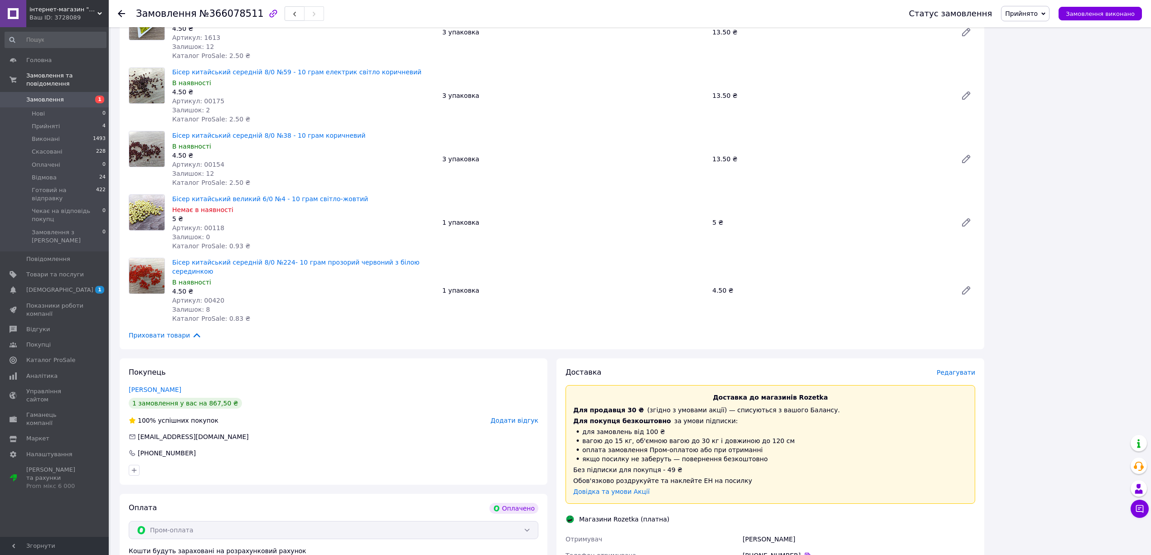
click at [171, 330] on span "Приховати товари" at bounding box center [165, 335] width 73 height 10
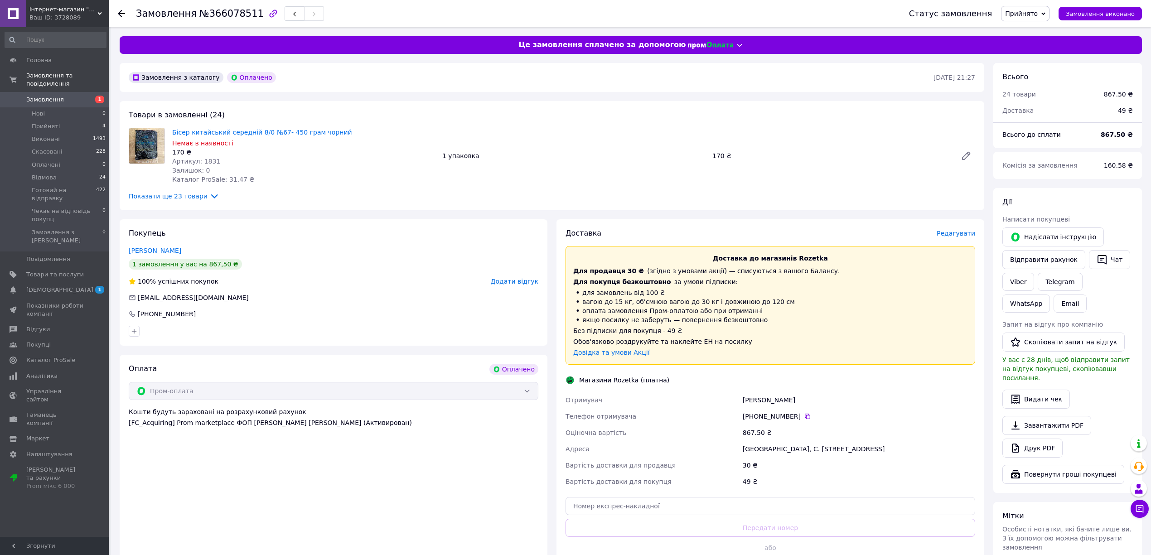
click at [181, 192] on span "Показати ще 23 товари" at bounding box center [174, 196] width 91 height 10
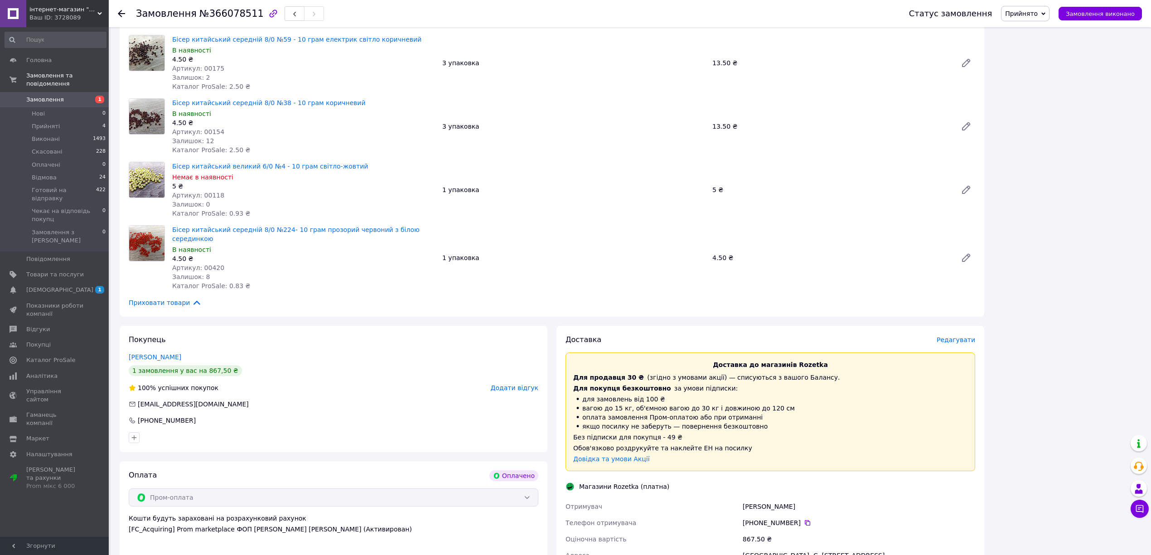
scroll to position [1411, 0]
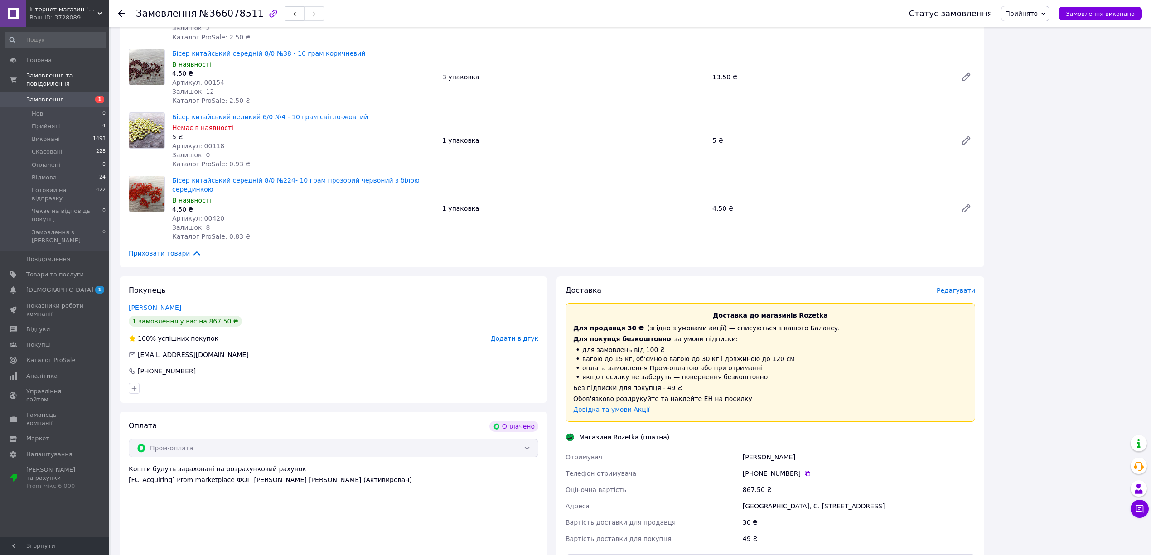
click at [149, 248] on span "Приховати товари" at bounding box center [165, 253] width 73 height 10
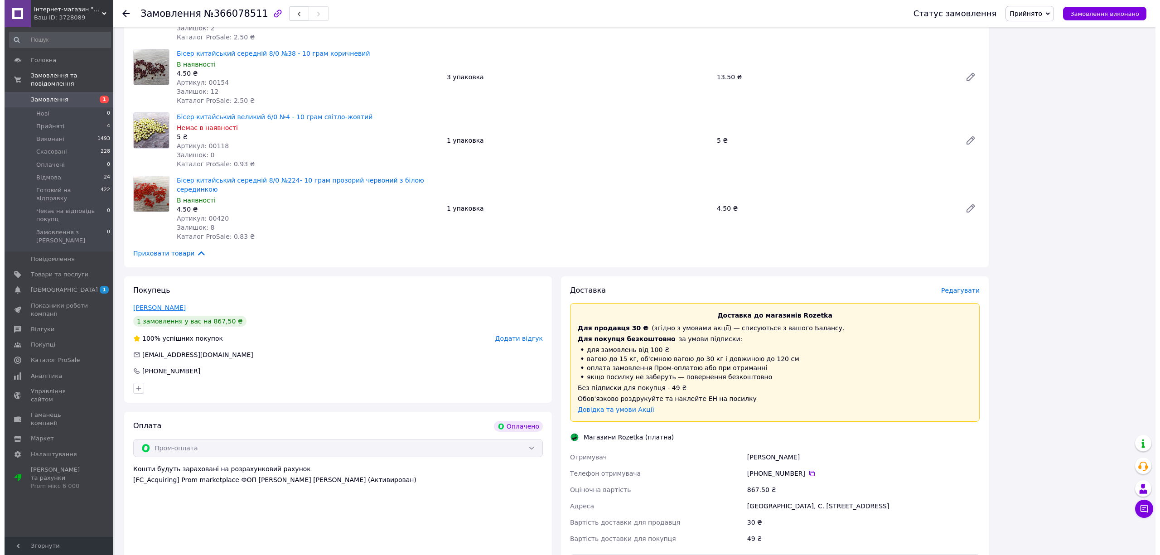
scroll to position [0, 0]
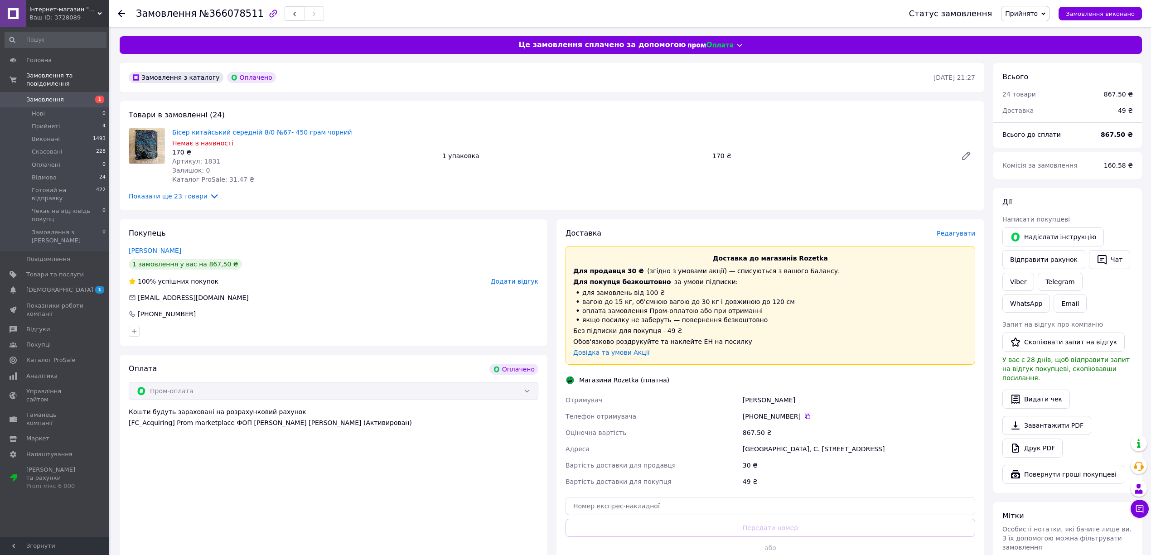
click at [968, 234] on span "Редагувати" at bounding box center [955, 233] width 39 height 7
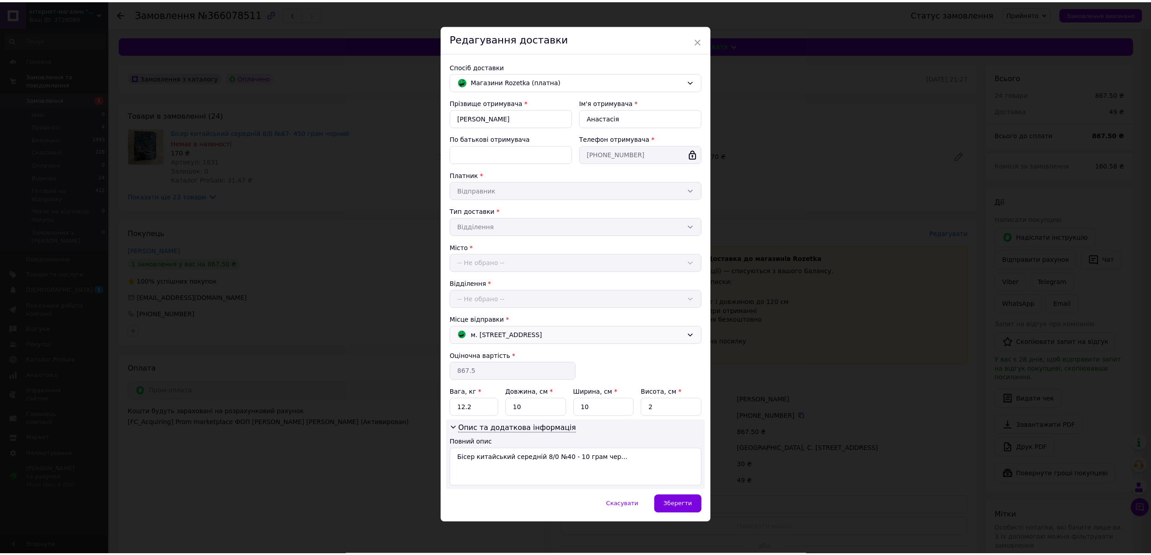
scroll to position [10, 0]
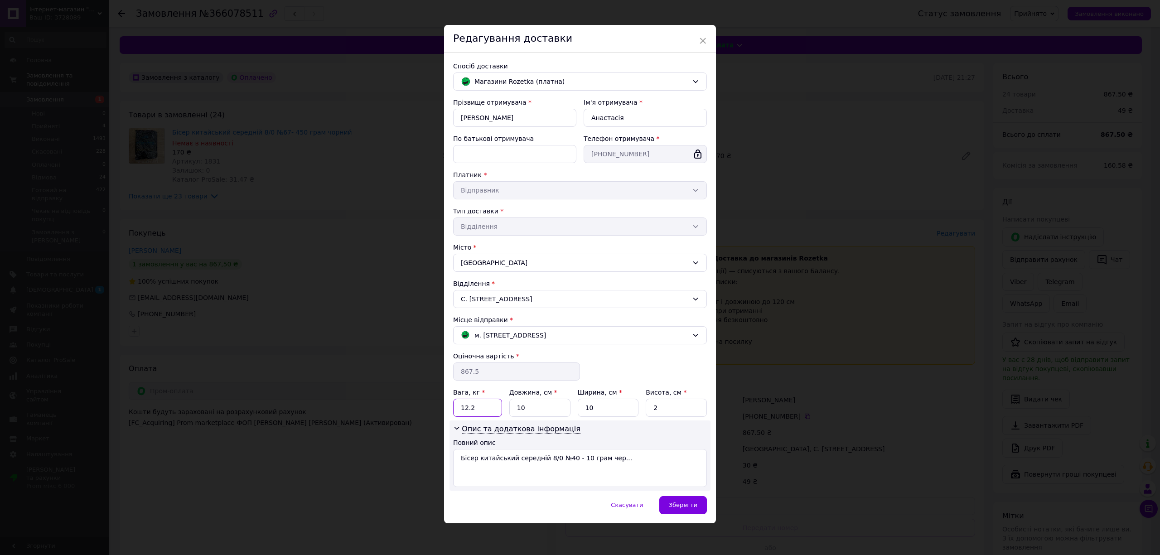
click at [492, 414] on input "12.2" at bounding box center [477, 408] width 49 height 18
type input "1"
type input "2.2"
click at [538, 403] on input "10" at bounding box center [539, 408] width 61 height 18
type input "1"
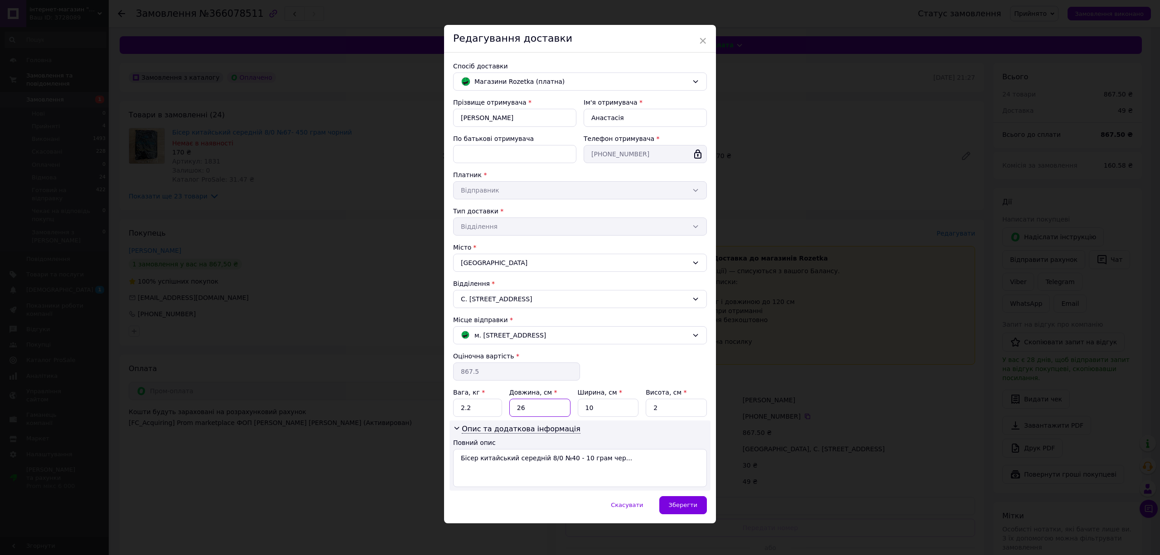
type input "26"
drag, startPoint x: 594, startPoint y: 397, endPoint x: 604, endPoint y: 401, distance: 10.8
click at [600, 399] on div "Вага, кг * 2.2 Довжина, см * 26 Ширина, см * 10 Висота, см * 2" at bounding box center [580, 402] width 254 height 29
click at [604, 401] on input "10" at bounding box center [608, 408] width 61 height 18
type input "18"
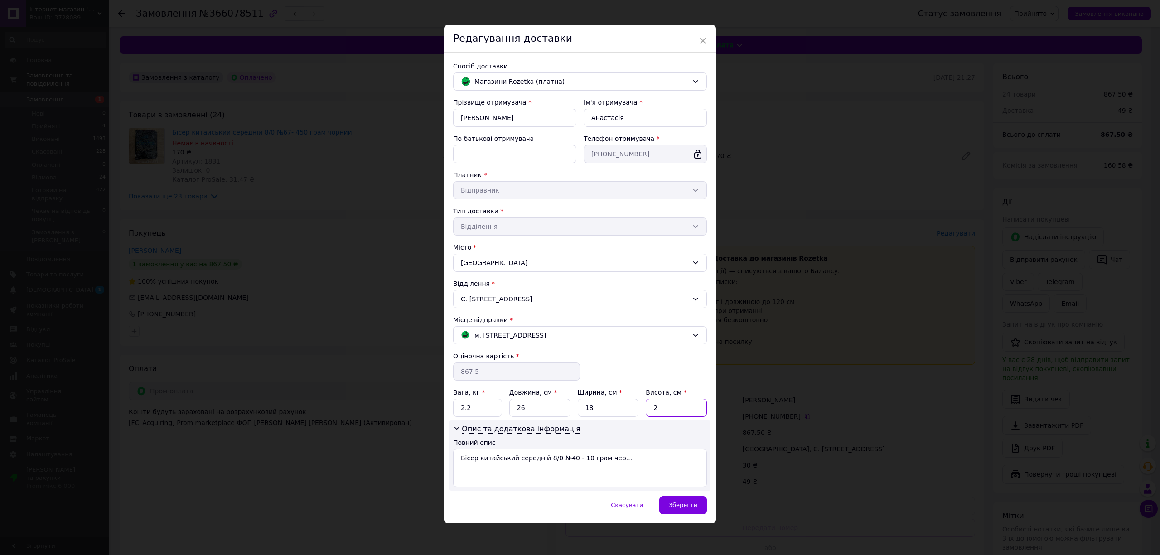
click at [680, 412] on input "2" at bounding box center [675, 408] width 61 height 18
type input "5"
type input "6"
click at [682, 510] on div "Зберегти" at bounding box center [683, 505] width 48 height 18
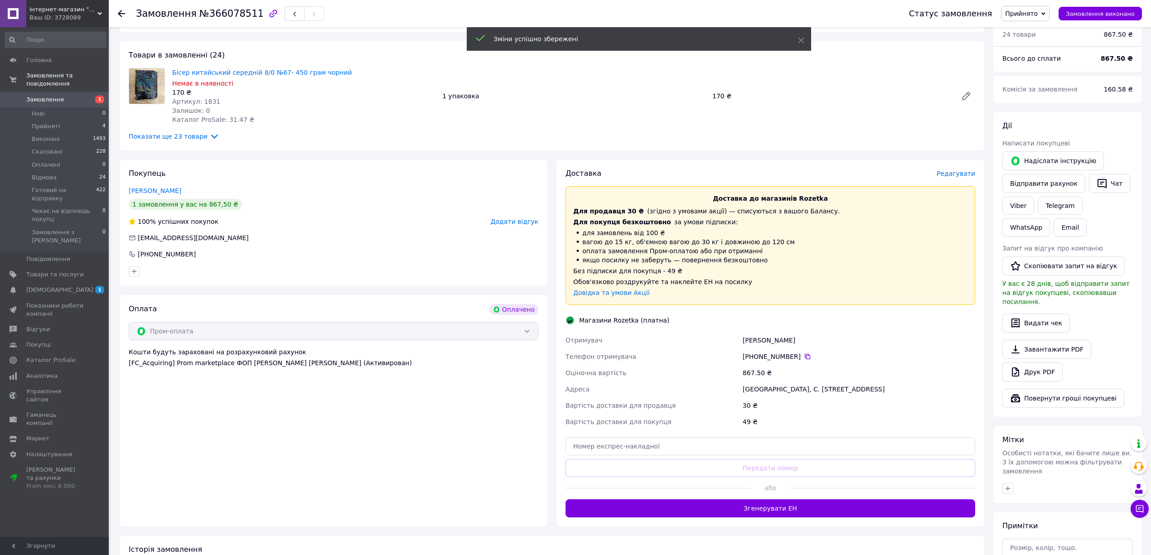
scroll to position [60, 0]
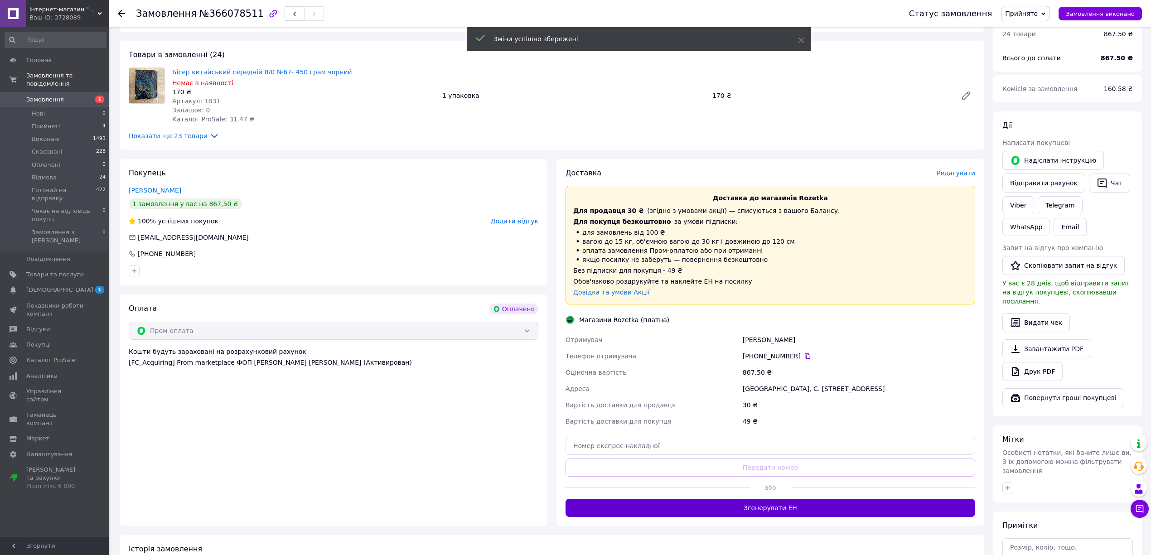
click at [767, 513] on button "Згенерувати ЕН" at bounding box center [769, 508] width 409 height 18
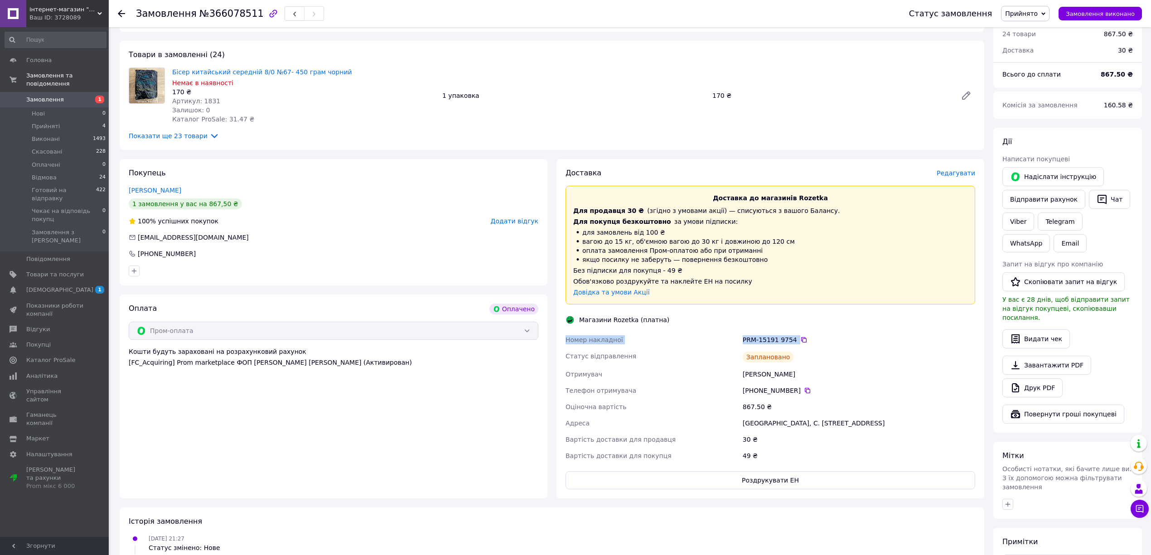
drag, startPoint x: 701, startPoint y: 343, endPoint x: 561, endPoint y: 342, distance: 140.4
click at [564, 343] on div "Номер накладної PRM-15191 9754   Статус відправлення Заплановано Отримувач Каль…" at bounding box center [769, 398] width 413 height 132
copy div "Номер накладної PRM-15191 9754"
click at [833, 310] on div "Доставка Редагувати Доставка до магазинів Rozetka Для продавця 30 ₴   (згідно з…" at bounding box center [769, 328] width 409 height 321
click at [799, 343] on div "PRM-15191 9754" at bounding box center [858, 339] width 232 height 9
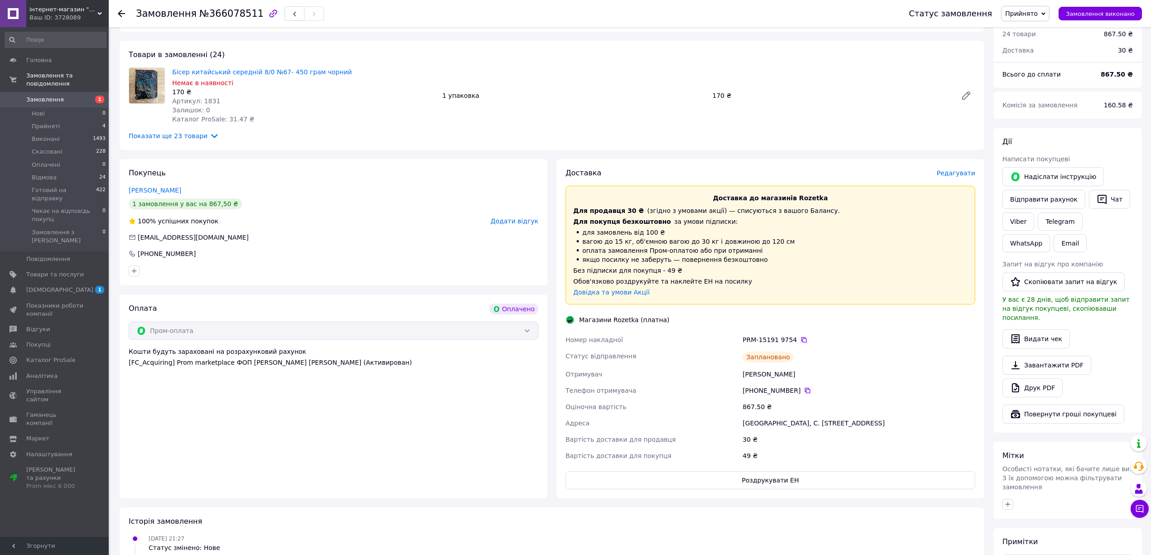
click at [799, 343] on div "PRM-15191 9754" at bounding box center [858, 339] width 232 height 9
drag, startPoint x: 799, startPoint y: 342, endPoint x: 799, endPoint y: 380, distance: 38.1
click at [800, 341] on icon at bounding box center [803, 339] width 7 height 7
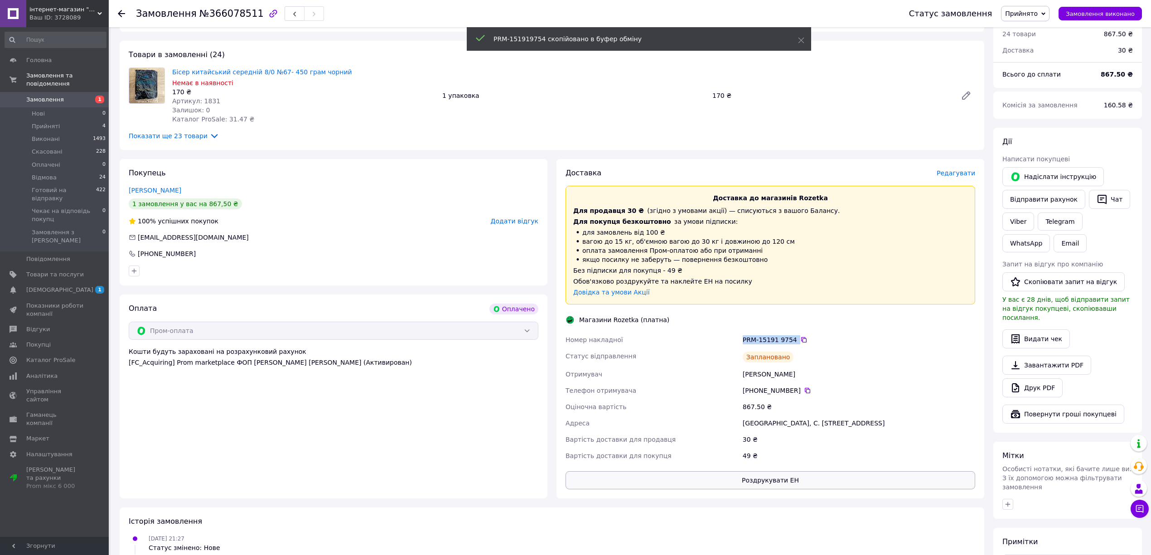
click at [836, 485] on button "Роздрукувати ЕН" at bounding box center [769, 480] width 409 height 18
